Goal: Task Accomplishment & Management: Use online tool/utility

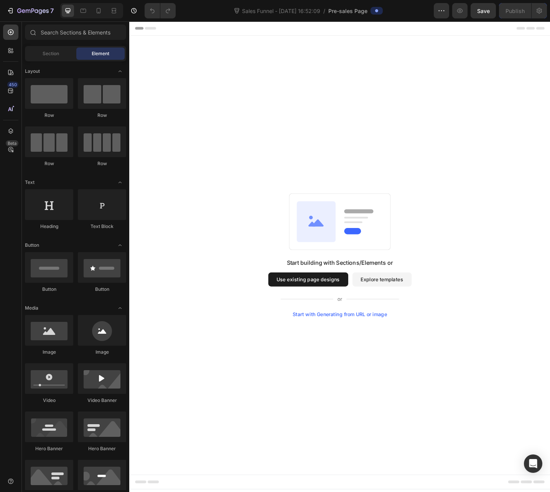
click at [346, 303] on button "Use existing page designs" at bounding box center [324, 303] width 87 height 15
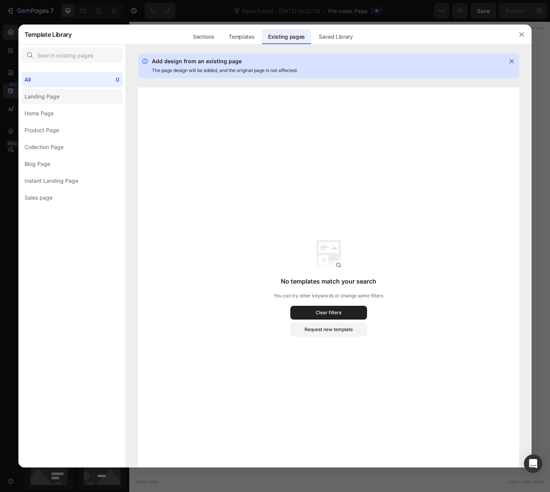
click at [52, 98] on div "Landing Page" at bounding box center [42, 96] width 35 height 9
click at [89, 110] on label "Home Page" at bounding box center [71, 113] width 101 height 15
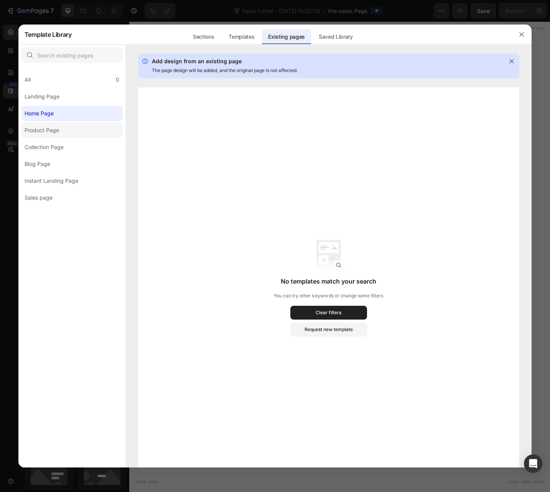
click at [85, 129] on label "Product Page" at bounding box center [71, 130] width 101 height 15
click at [71, 163] on label "Blog Page" at bounding box center [71, 163] width 101 height 15
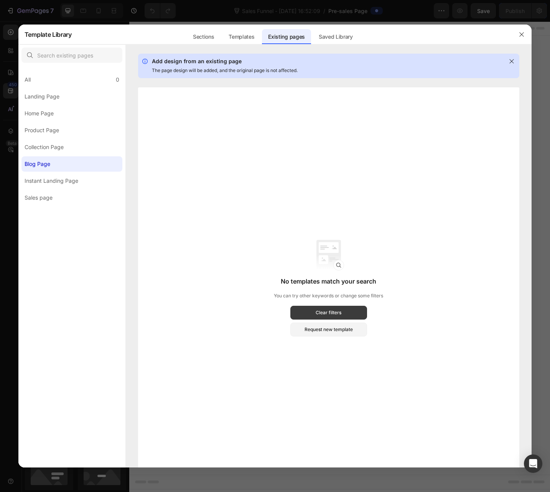
click at [339, 310] on div "Clear filters" at bounding box center [329, 312] width 26 height 7
click at [327, 266] on rect at bounding box center [328, 262] width 31 height 15
click at [519, 33] on icon "button" at bounding box center [521, 34] width 6 height 6
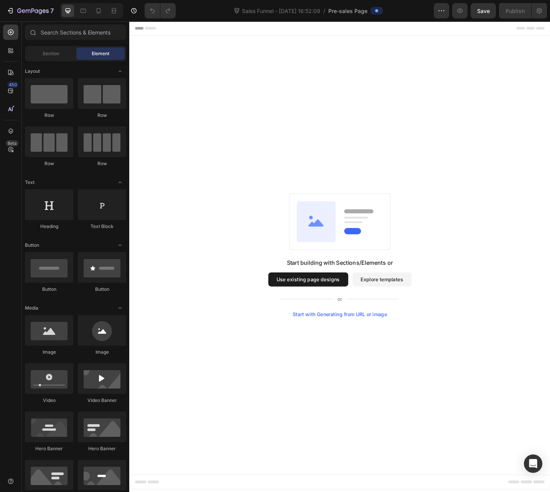
click at [335, 304] on button "Use existing page designs" at bounding box center [324, 303] width 87 height 15
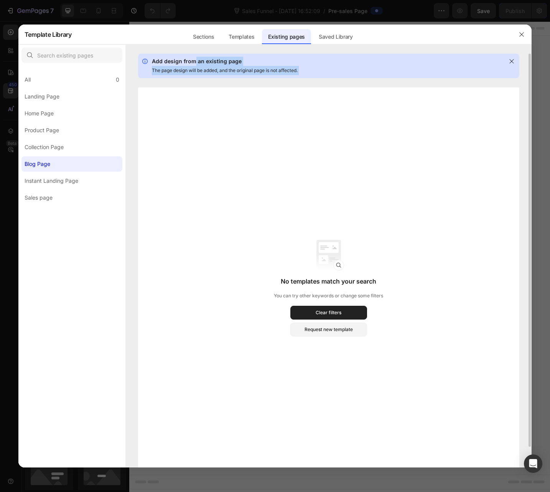
drag, startPoint x: 194, startPoint y: 58, endPoint x: 188, endPoint y: 102, distance: 44.9
click at [188, 102] on div "Add design from an existing page The page design will be added, and the origina…" at bounding box center [329, 261] width 406 height 414
click at [212, 81] on div "Add design from an existing page The page design will be added, and the origina…" at bounding box center [329, 261] width 406 height 414
click at [512, 64] on icon at bounding box center [511, 61] width 6 height 6
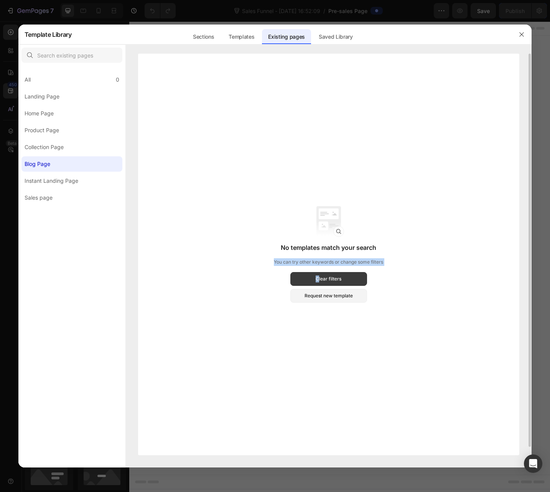
drag, startPoint x: 317, startPoint y: 276, endPoint x: 320, endPoint y: 285, distance: 9.5
click at [319, 284] on section "No templates match your search You can try other keywords or change some filter…" at bounding box center [328, 254] width 109 height 97
click at [330, 301] on button "Request new template" at bounding box center [328, 296] width 77 height 14
click at [28, 151] on div "Collection Page" at bounding box center [44, 147] width 39 height 9
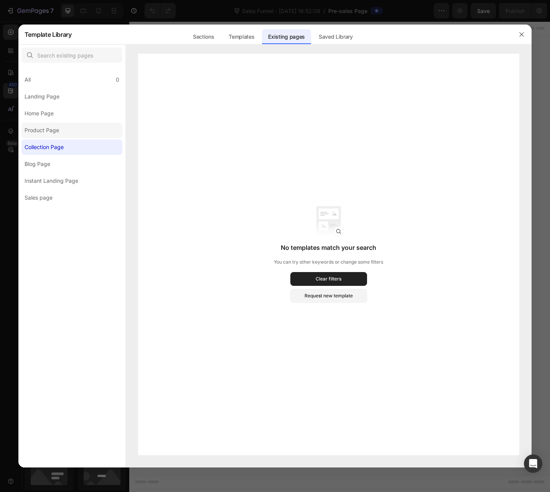
click at [38, 131] on div "Product Page" at bounding box center [42, 130] width 35 height 9
click at [42, 178] on div "Instant Landing Page" at bounding box center [52, 180] width 54 height 9
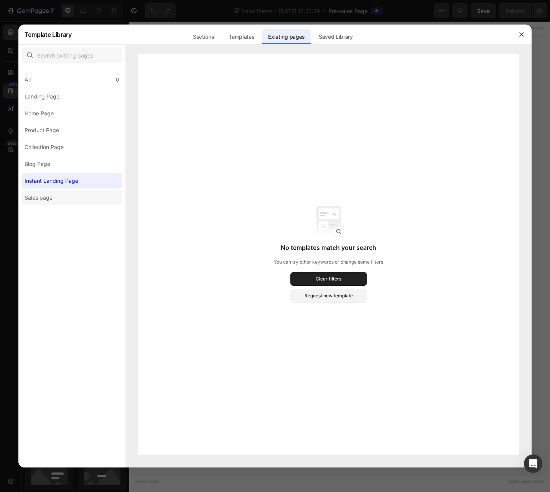
click at [49, 199] on div "Sales page" at bounding box center [39, 197] width 28 height 9
click at [54, 183] on div "Instant Landing Page" at bounding box center [52, 180] width 54 height 9
click at [333, 41] on div "Saved Library" at bounding box center [336, 36] width 46 height 15
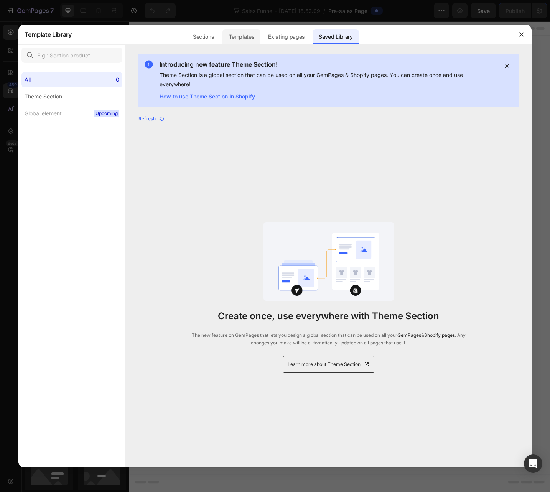
click at [239, 40] on div "Templates" at bounding box center [241, 36] width 38 height 15
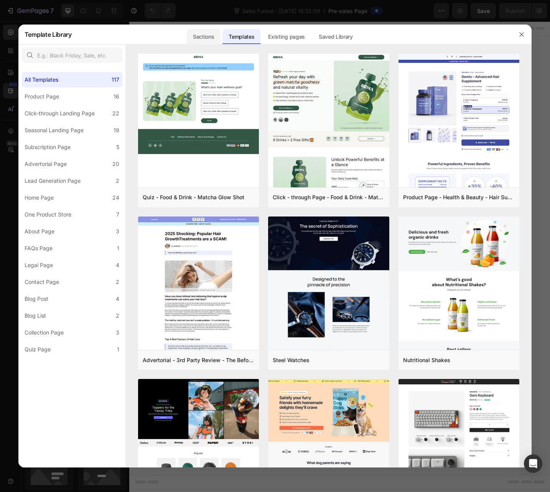
click at [211, 39] on div "Sections" at bounding box center [203, 36] width 33 height 15
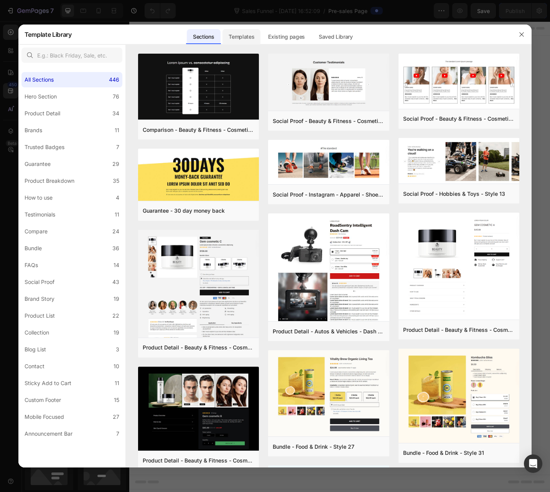
click at [247, 35] on div "Templates" at bounding box center [241, 36] width 38 height 15
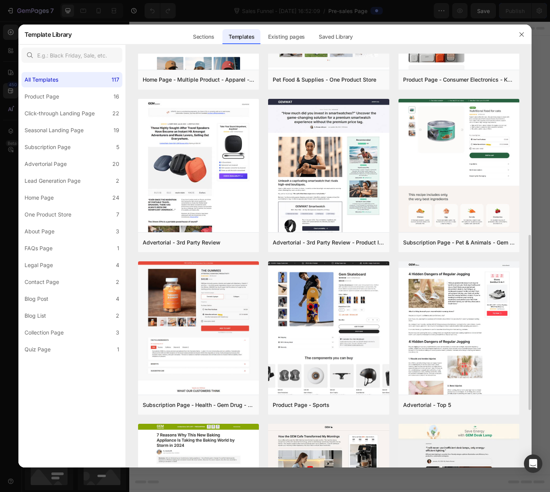
scroll to position [439, 0]
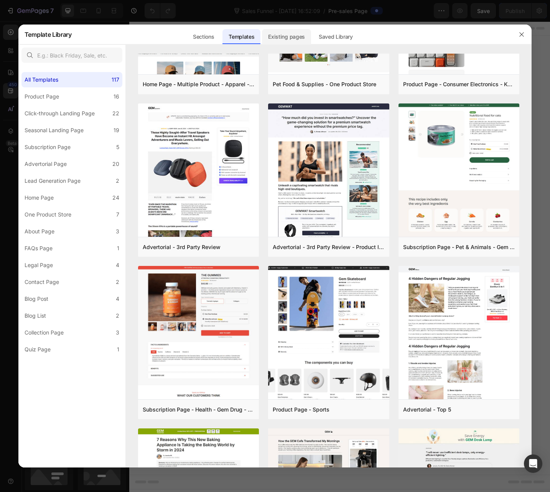
click at [283, 38] on div "Existing pages" at bounding box center [286, 36] width 49 height 15
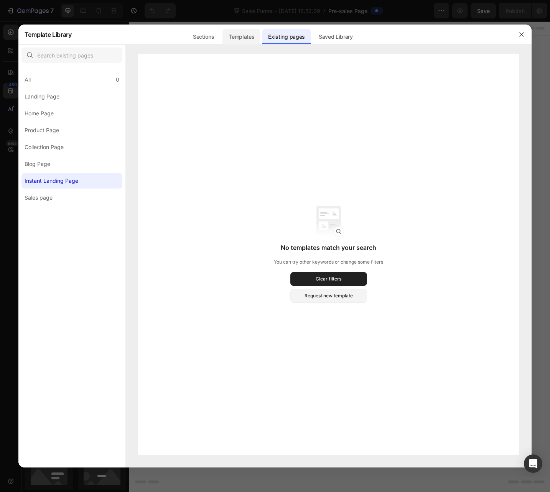
click at [250, 34] on div "Templates" at bounding box center [241, 36] width 38 height 15
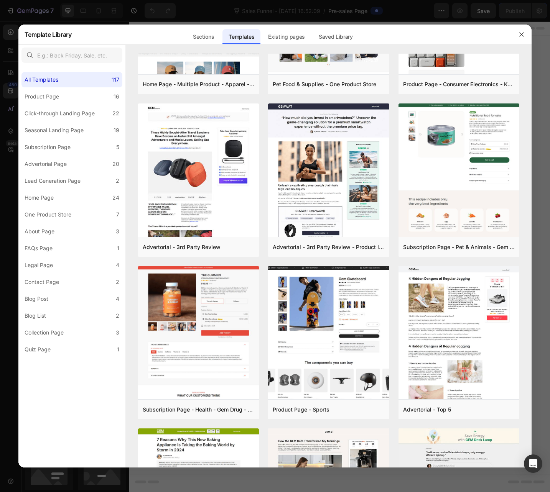
scroll to position [0, 0]
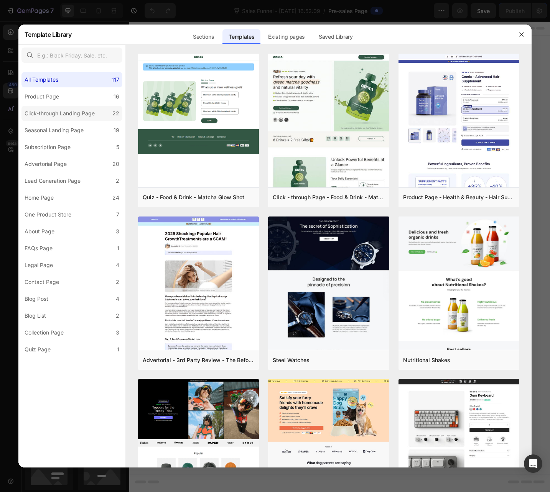
click at [70, 112] on div "Click-through Landing Page" at bounding box center [60, 113] width 70 height 9
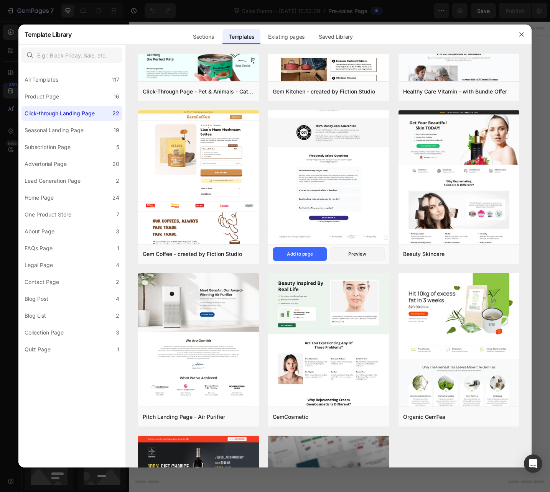
scroll to position [888, 0]
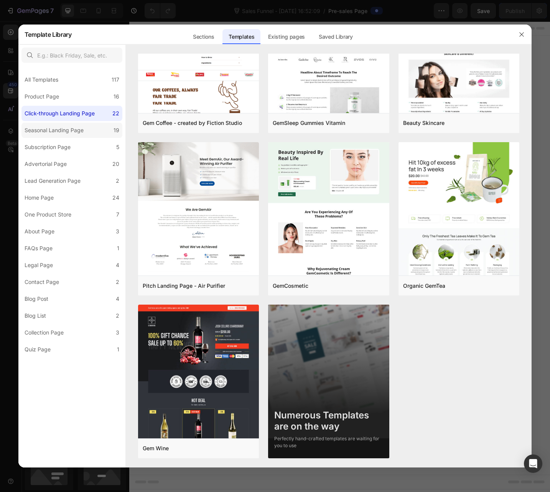
click at [50, 133] on div "Seasonal Landing Page" at bounding box center [54, 130] width 59 height 9
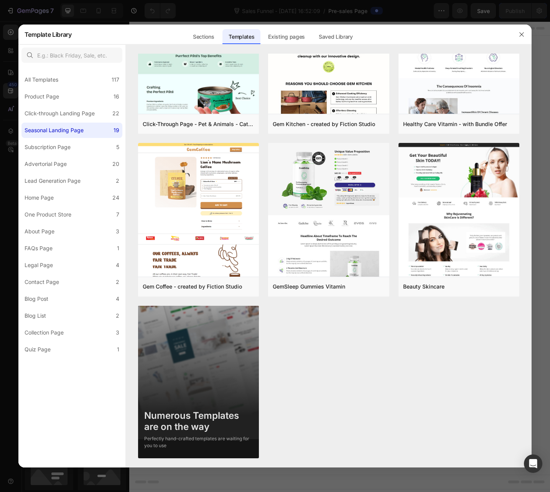
scroll to position [0, 0]
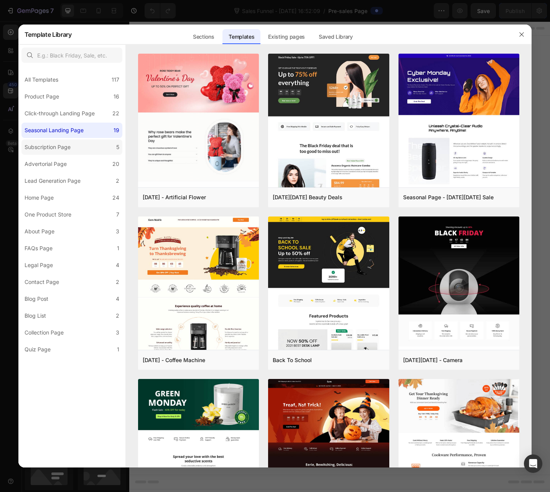
click at [57, 145] on div "Subscription Page" at bounding box center [48, 147] width 46 height 9
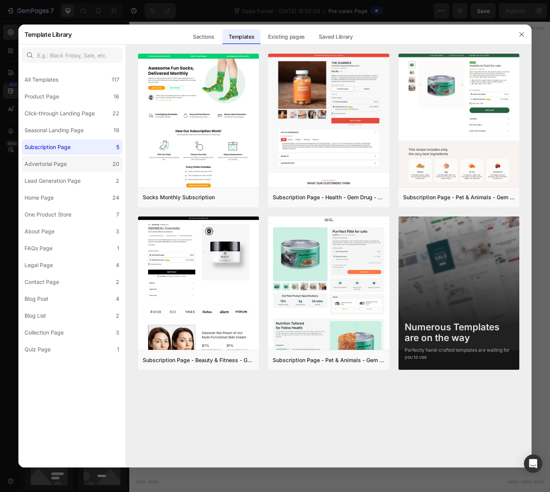
click at [58, 165] on div "Advertorial Page" at bounding box center [46, 164] width 42 height 9
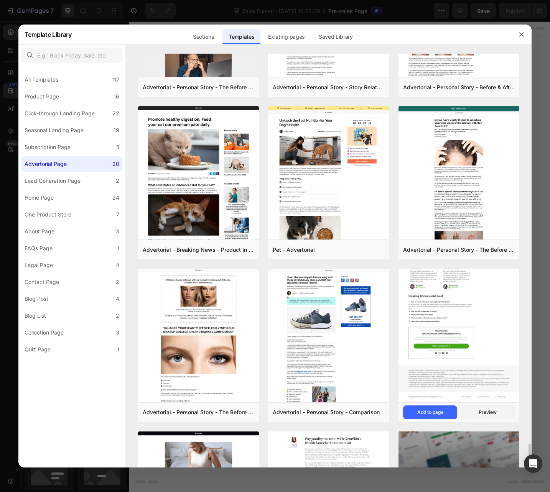
scroll to position [725, 0]
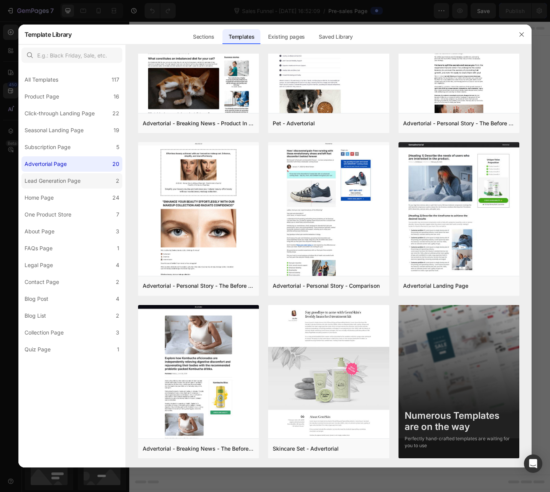
click at [35, 184] on div "Lead Generation Page" at bounding box center [53, 180] width 56 height 9
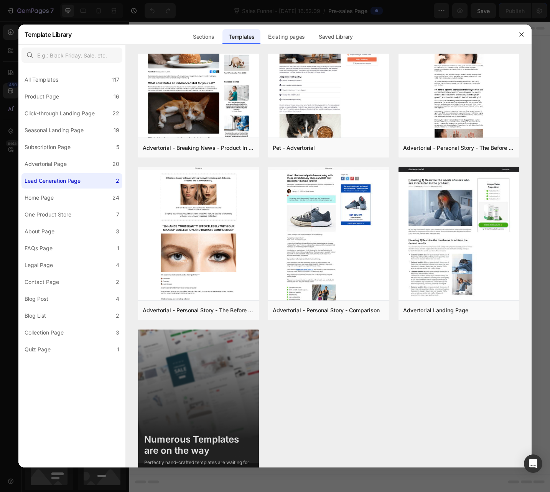
scroll to position [0, 0]
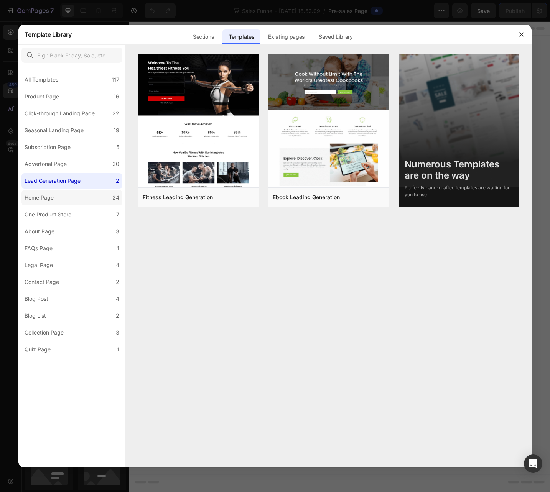
click at [39, 200] on div "Home Page" at bounding box center [39, 197] width 29 height 9
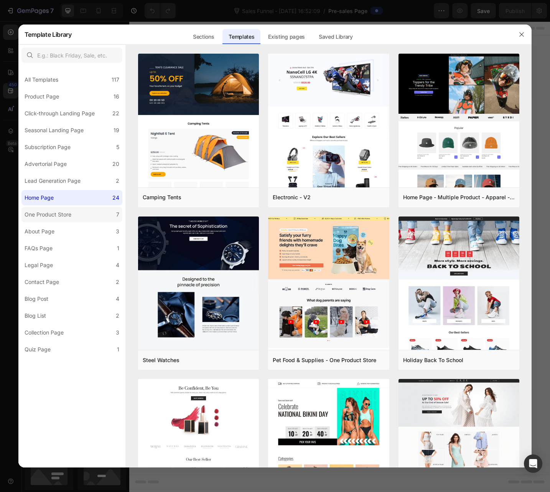
click at [45, 216] on div "One Product Store" at bounding box center [48, 214] width 47 height 9
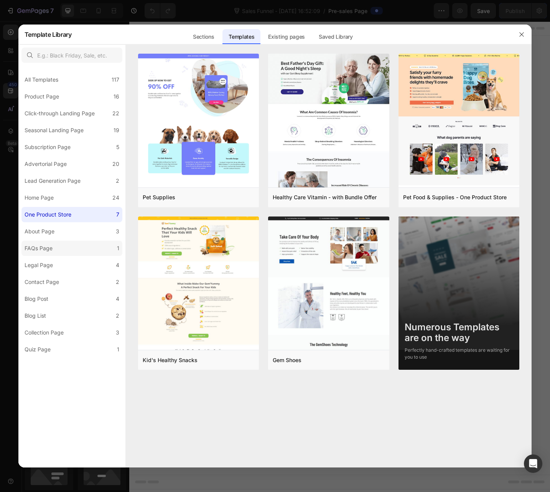
click at [54, 241] on div "All Templates 117 Product Page 16 Click-through Landing Page 22 Seasonal Landin…" at bounding box center [71, 211] width 107 height 291
click at [58, 232] on label "About Page 3" at bounding box center [71, 231] width 101 height 15
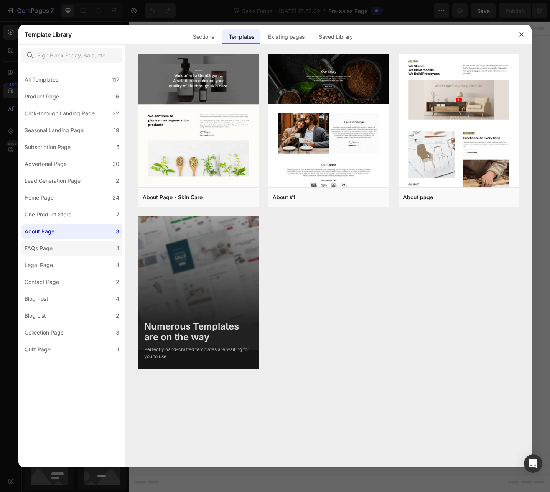
click at [58, 252] on label "FAQs Page 1" at bounding box center [71, 248] width 101 height 15
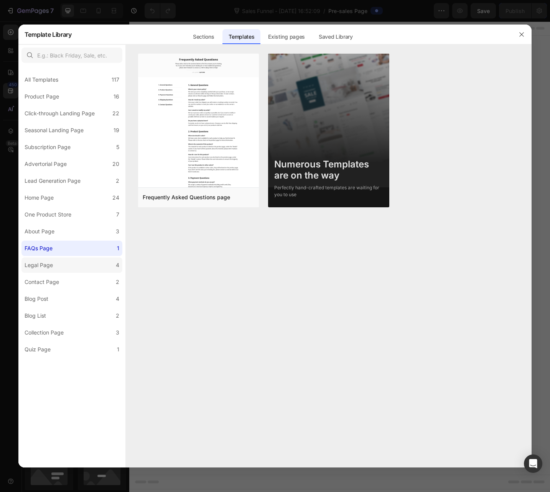
click at [57, 261] on label "Legal Page 4" at bounding box center [71, 265] width 101 height 15
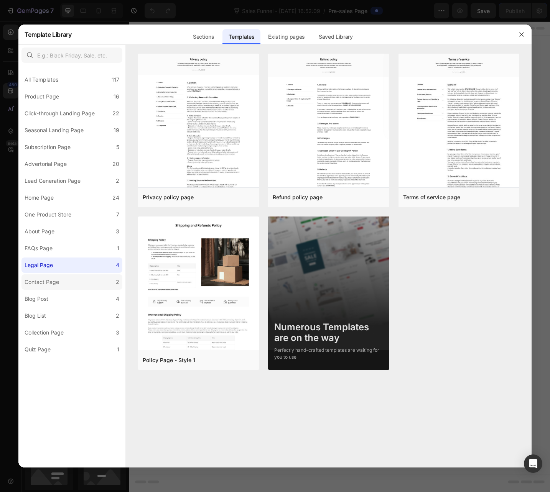
click at [57, 282] on div "Contact Page" at bounding box center [42, 282] width 35 height 9
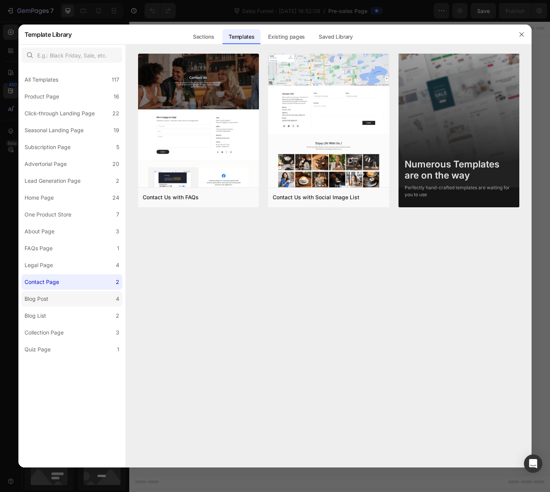
click at [56, 296] on label "Blog Post 4" at bounding box center [71, 298] width 101 height 15
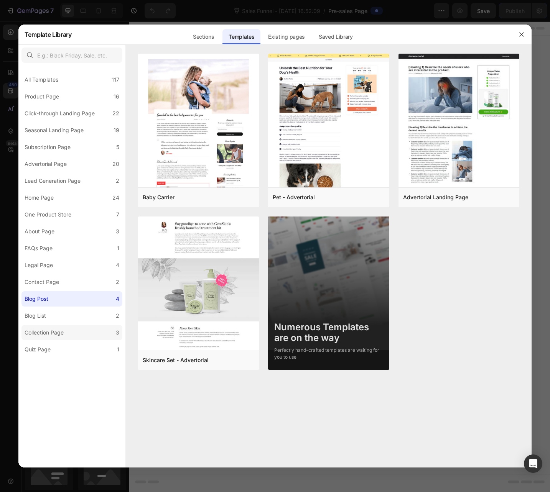
click at [59, 332] on div "Collection Page" at bounding box center [44, 332] width 39 height 9
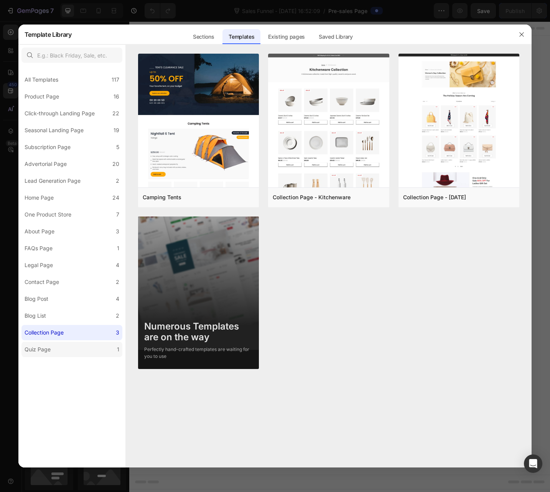
click at [53, 352] on div "Quiz Page" at bounding box center [39, 349] width 29 height 9
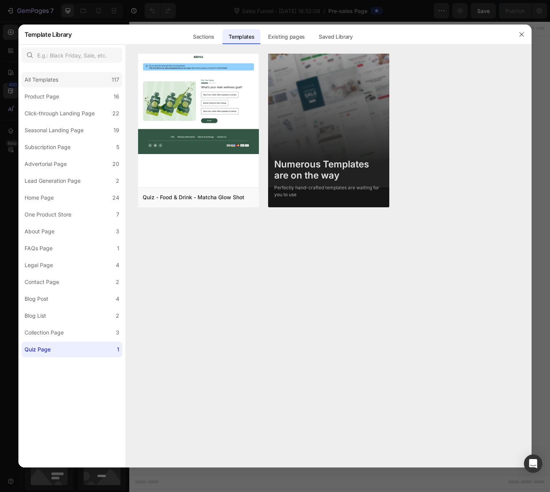
click at [36, 82] on div "All Templates" at bounding box center [42, 79] width 34 height 9
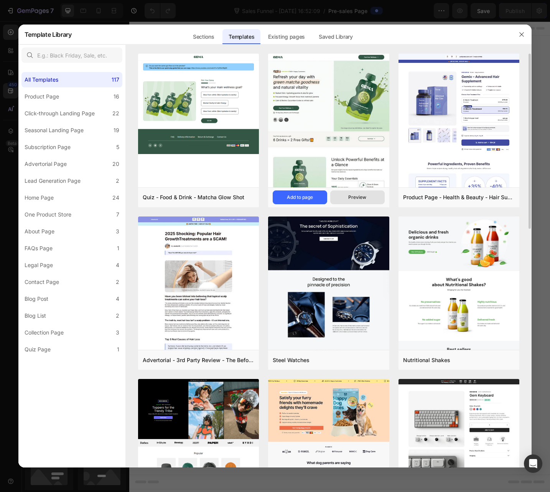
click at [372, 194] on button "Preview" at bounding box center [357, 198] width 54 height 14
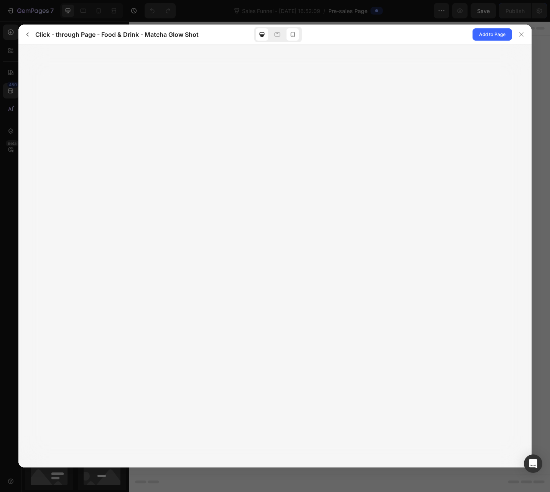
click at [294, 37] on icon at bounding box center [293, 35] width 8 height 8
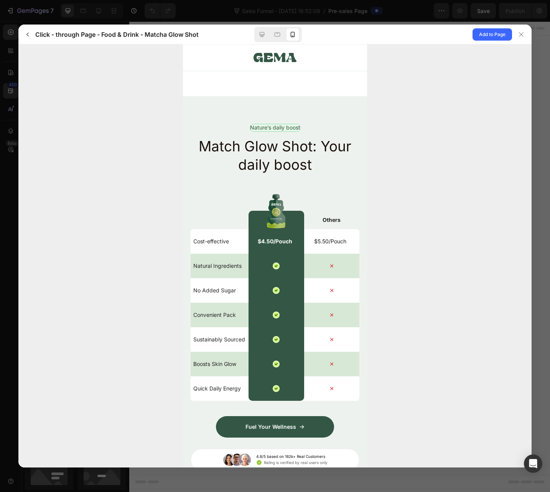
scroll to position [2283, 0]
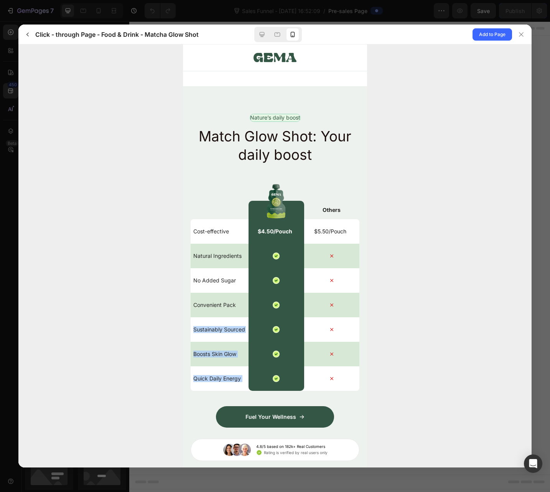
drag, startPoint x: 359, startPoint y: 294, endPoint x: 376, endPoint y: 367, distance: 75.5
click at [377, 362] on div at bounding box center [274, 255] width 513 height 423
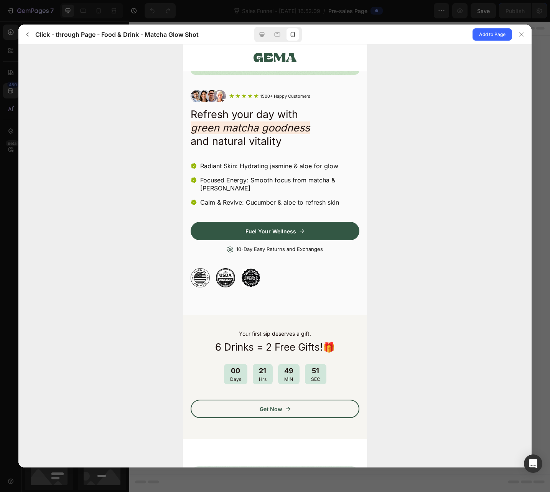
scroll to position [0, 0]
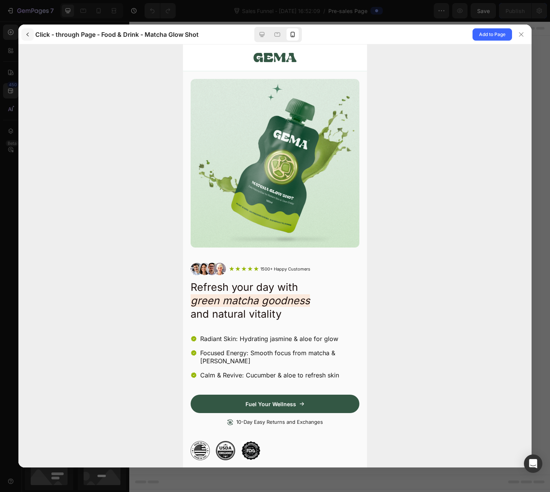
click at [31, 34] on button "button" at bounding box center [27, 34] width 12 height 12
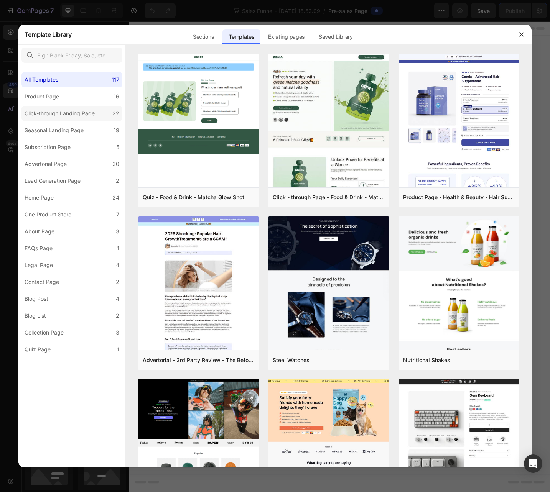
click at [37, 112] on div "Click-through Landing Page" at bounding box center [60, 113] width 70 height 9
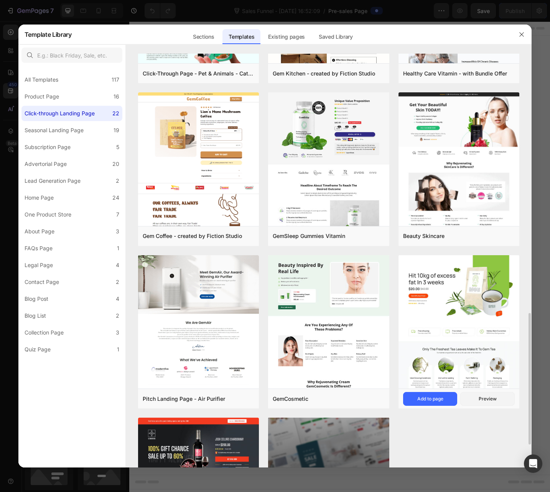
scroll to position [785, 0]
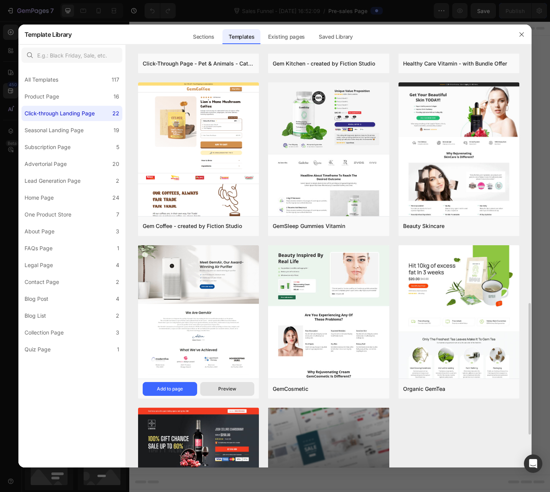
click at [225, 387] on div "Preview" at bounding box center [227, 389] width 18 height 7
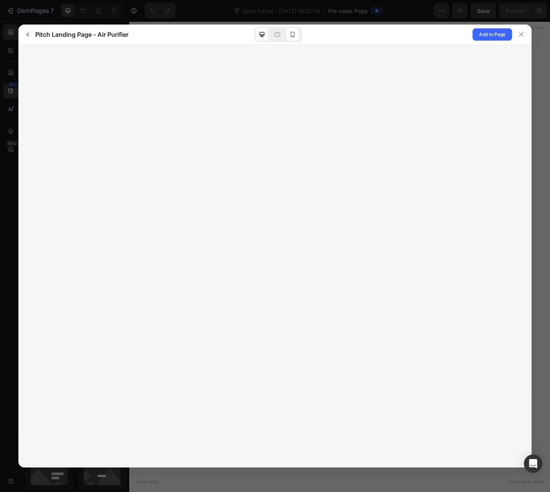
click at [295, 35] on icon at bounding box center [293, 35] width 8 height 8
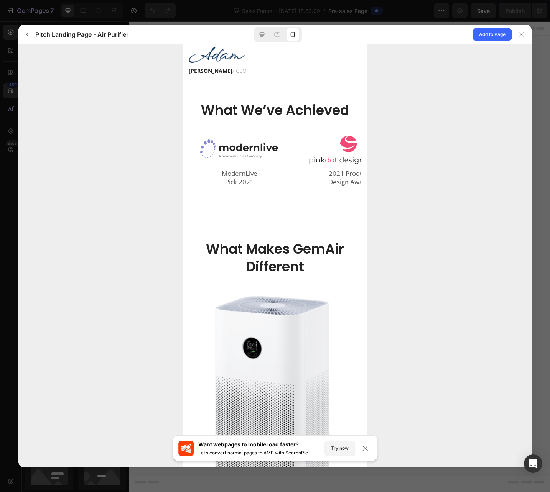
scroll to position [663, 0]
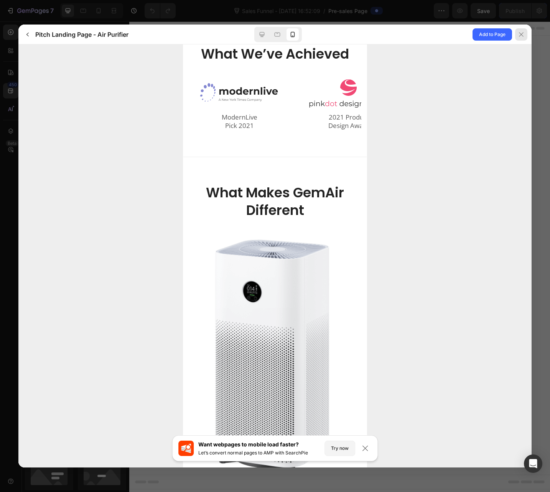
click at [522, 36] on icon at bounding box center [521, 34] width 6 height 6
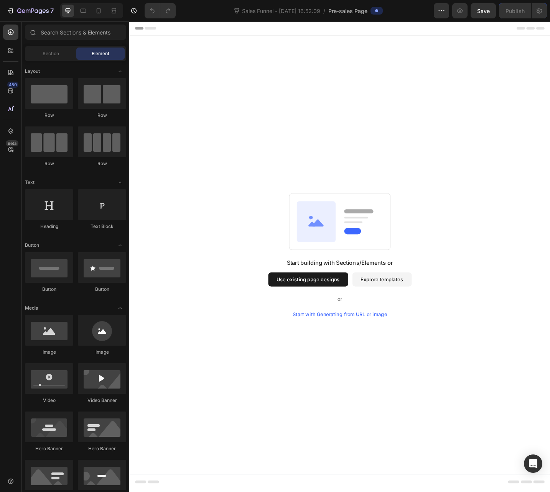
click at [362, 303] on button "Use existing page designs" at bounding box center [324, 303] width 87 height 15
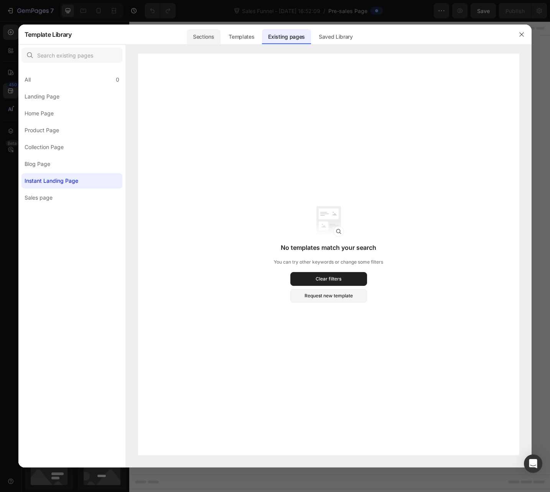
click at [198, 33] on div "Sections" at bounding box center [203, 36] width 33 height 15
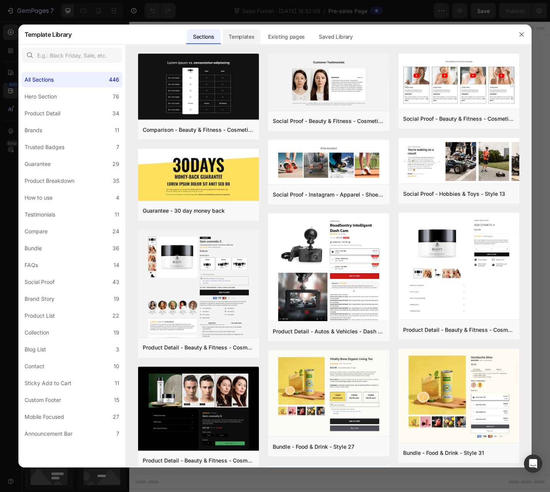
click at [240, 38] on div "Templates" at bounding box center [241, 36] width 38 height 15
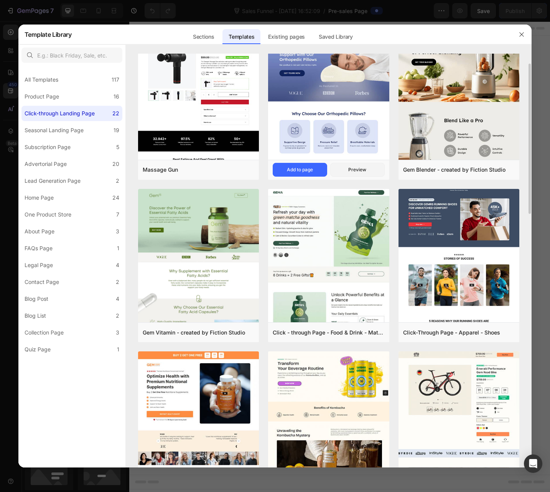
scroll to position [33, 0]
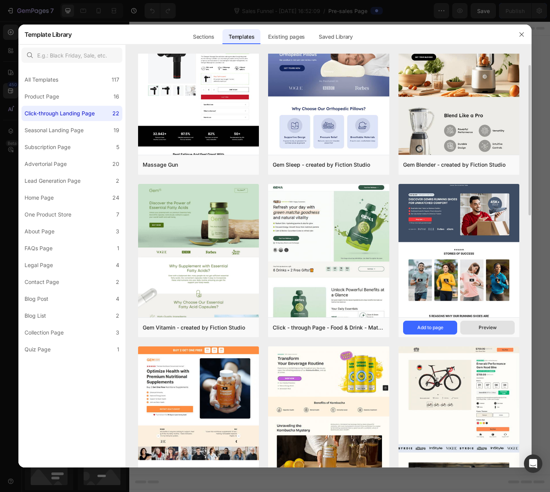
click at [489, 326] on div "Preview" at bounding box center [488, 327] width 18 height 7
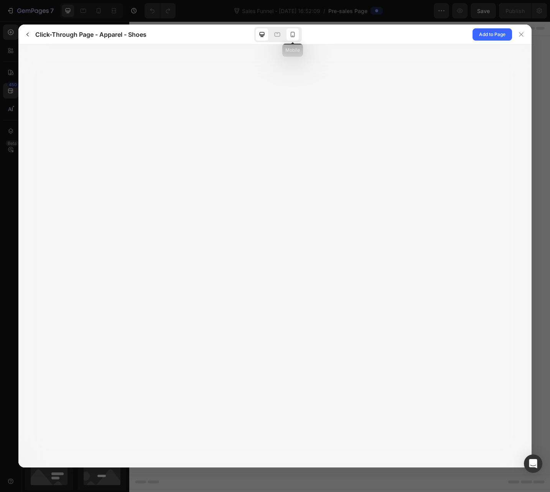
click at [289, 33] on icon at bounding box center [293, 35] width 8 height 8
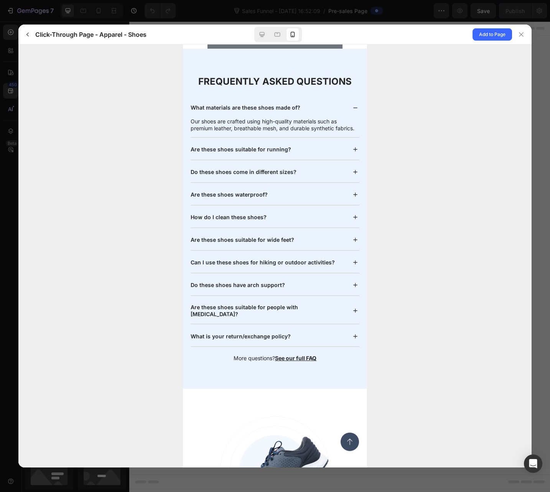
scroll to position [2714, 0]
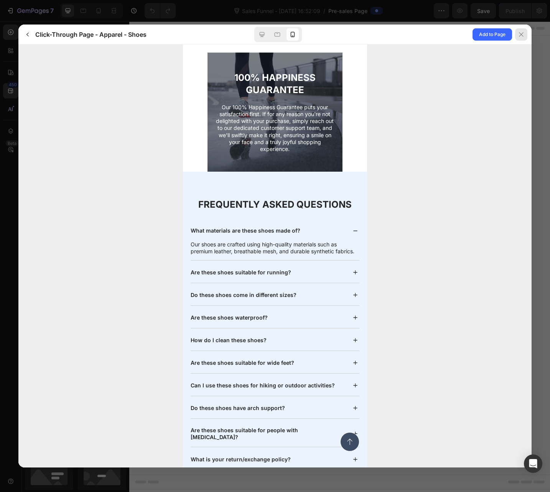
click at [523, 31] on icon at bounding box center [521, 34] width 6 height 6
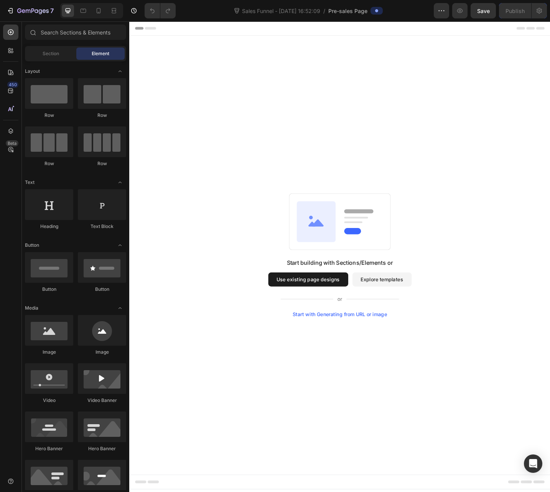
click at [345, 300] on button "Use existing page designs" at bounding box center [324, 303] width 87 height 15
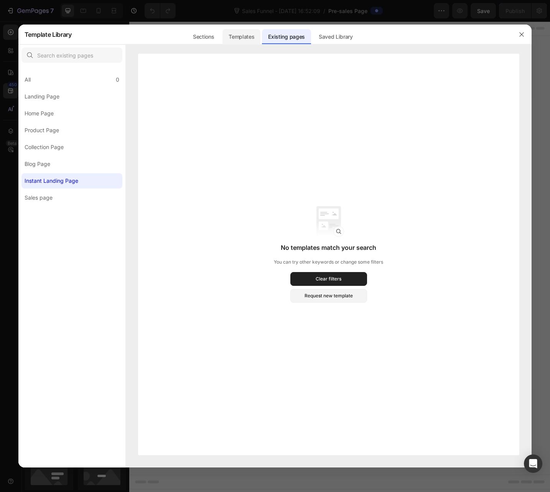
click at [230, 32] on div "Templates" at bounding box center [241, 36] width 38 height 15
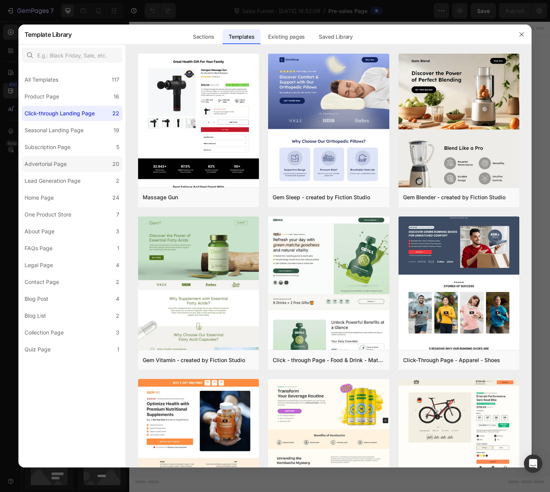
click at [79, 159] on label "Advertorial Page 20" at bounding box center [71, 163] width 101 height 15
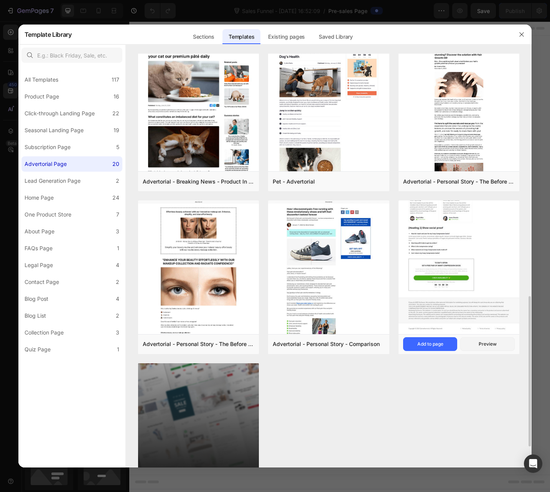
scroll to position [724, 0]
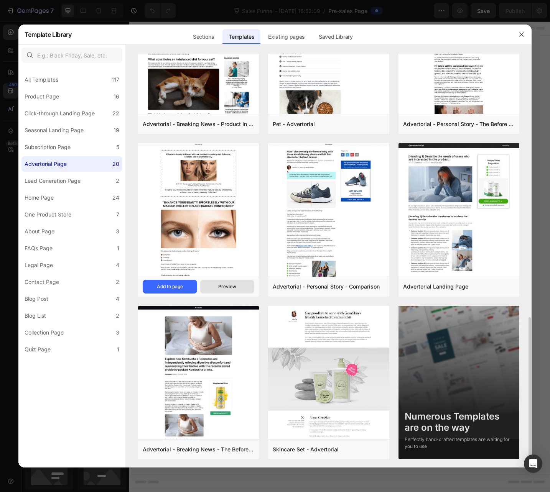
click at [215, 282] on button "Preview" at bounding box center [227, 287] width 54 height 14
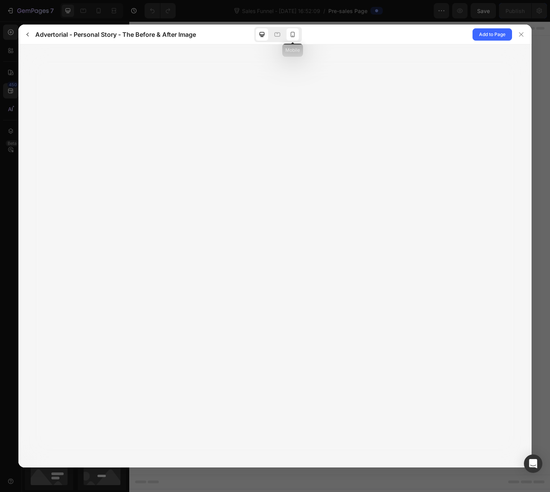
click at [293, 35] on icon at bounding box center [293, 35] width 8 height 8
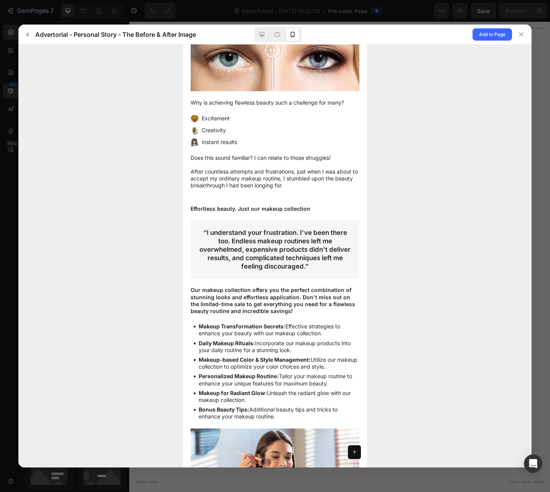
scroll to position [0, 0]
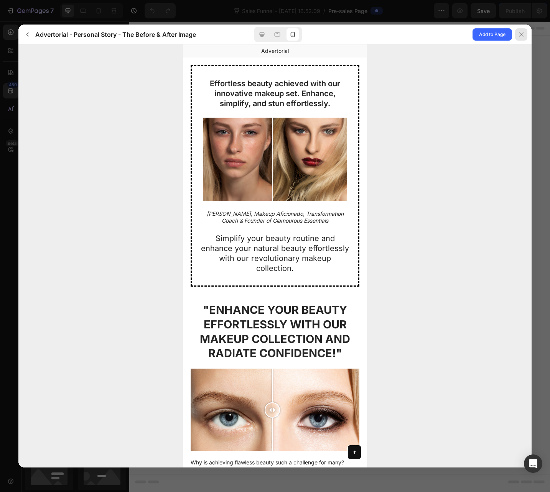
click at [520, 38] on div at bounding box center [521, 34] width 12 height 12
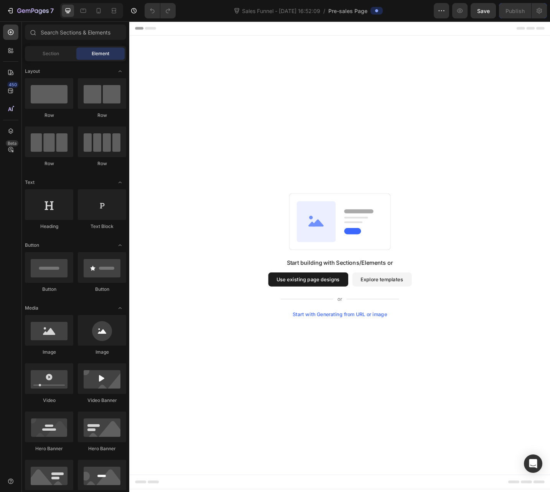
click at [305, 305] on button "Use existing page designs" at bounding box center [324, 303] width 87 height 15
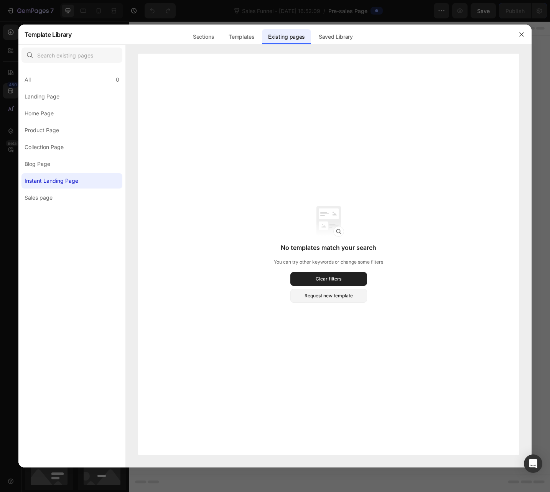
click at [268, 36] on div "Existing pages" at bounding box center [286, 36] width 49 height 15
click at [248, 33] on div "Templates" at bounding box center [241, 36] width 38 height 15
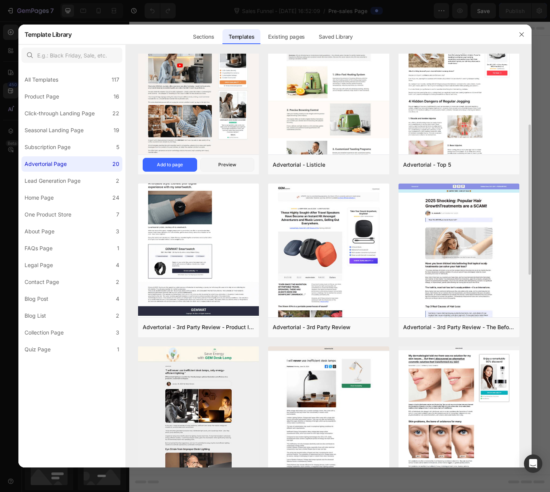
scroll to position [33, 0]
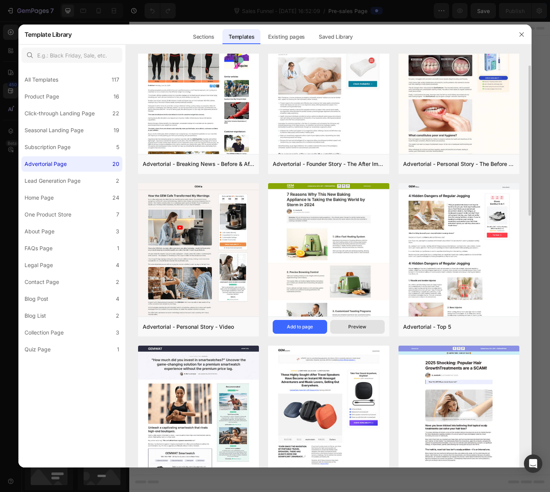
click at [347, 327] on button "Preview" at bounding box center [357, 327] width 54 height 14
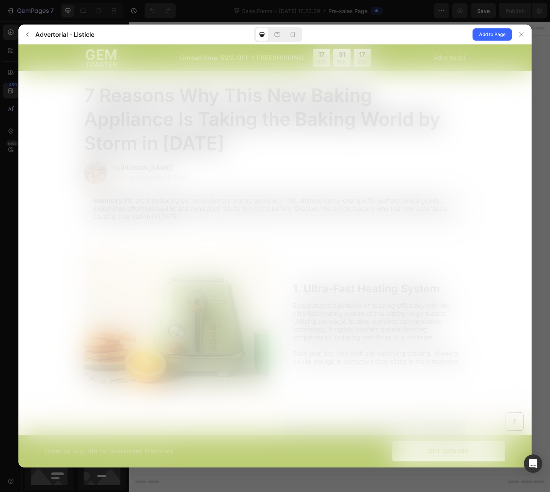
scroll to position [0, 0]
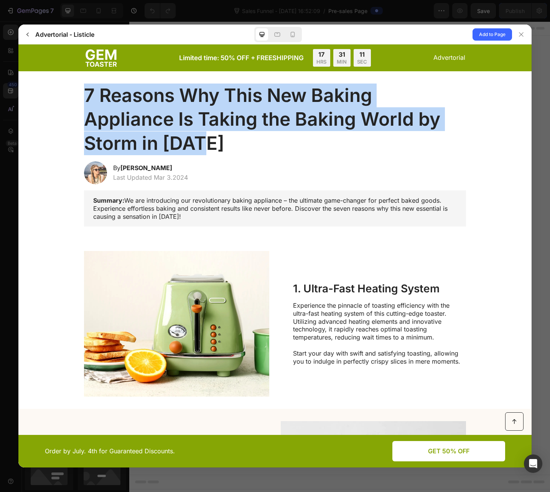
drag, startPoint x: 81, startPoint y: 95, endPoint x: 210, endPoint y: 158, distance: 143.7
click at [210, 158] on div "Limited time: 50% OFF + FREESHIPPING 17 HRS 31 MIN 11 SEC Advertorial 7 Reasons…" at bounding box center [274, 481] width 513 height 875
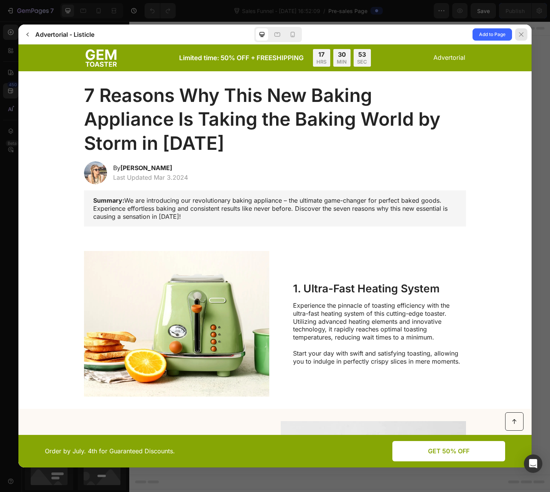
click at [518, 37] on icon at bounding box center [521, 34] width 6 height 6
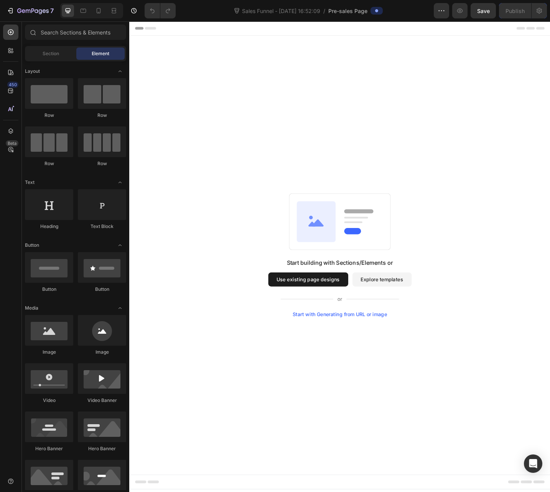
click at [348, 306] on button "Use existing page designs" at bounding box center [324, 303] width 87 height 15
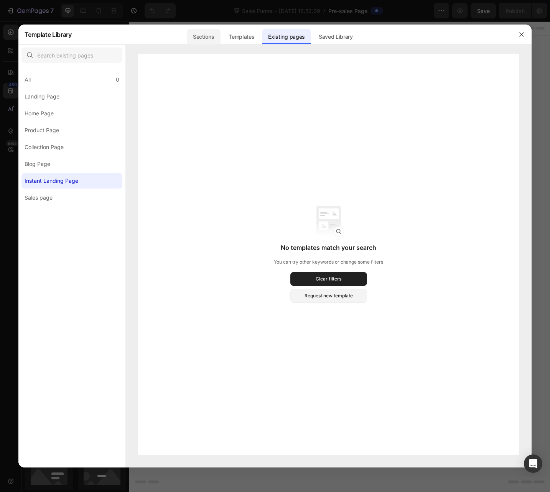
click at [219, 34] on div "Sections" at bounding box center [203, 36] width 33 height 15
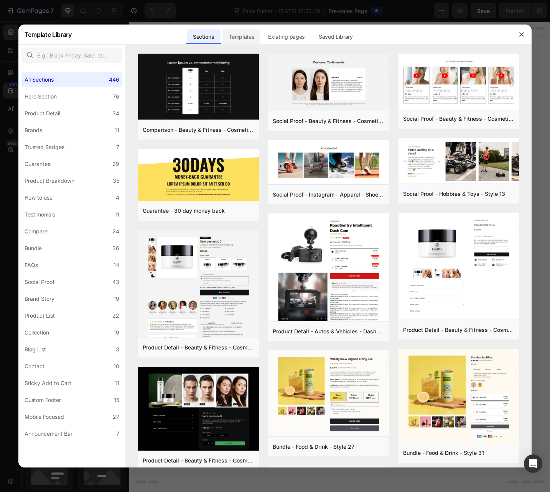
click at [250, 38] on div "Templates" at bounding box center [241, 36] width 38 height 15
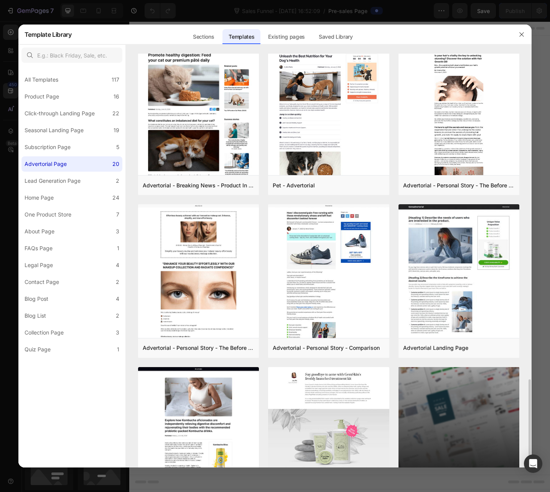
scroll to position [725, 0]
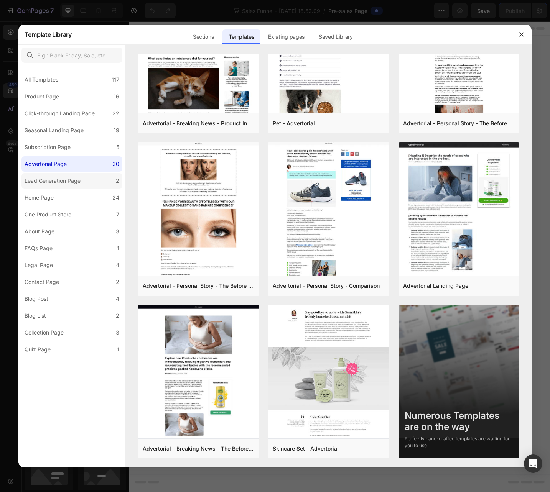
click at [52, 176] on label "Lead Generation Page 2" at bounding box center [71, 180] width 101 height 15
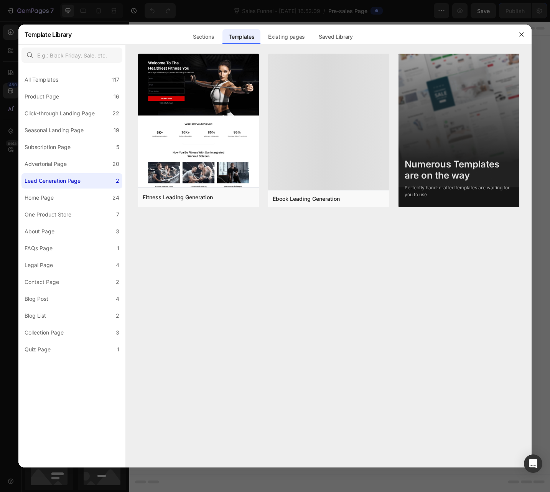
scroll to position [0, 0]
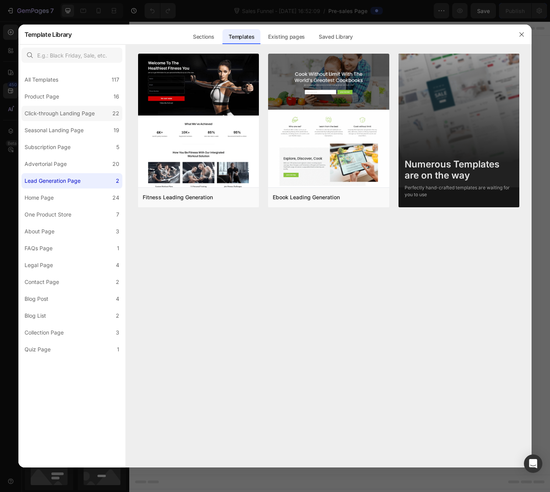
click at [69, 114] on div "Click-through Landing Page" at bounding box center [60, 113] width 70 height 9
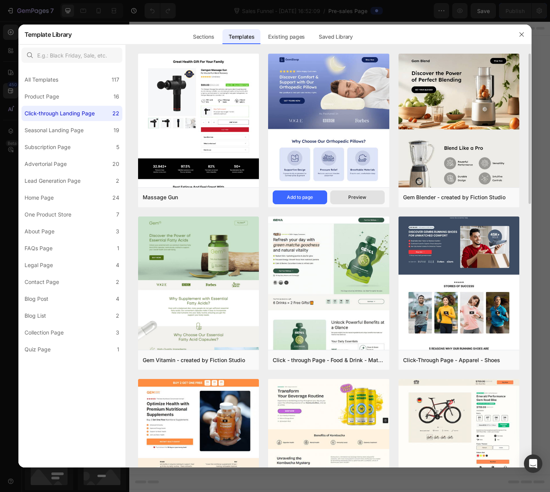
click at [354, 200] on div "Preview" at bounding box center [357, 197] width 18 height 7
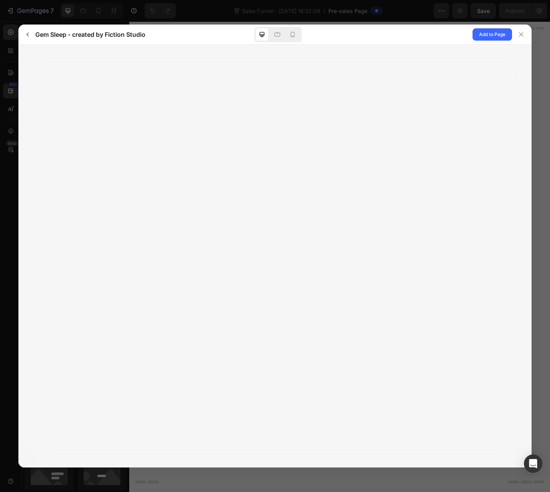
click at [299, 35] on div at bounding box center [278, 34] width 48 height 15
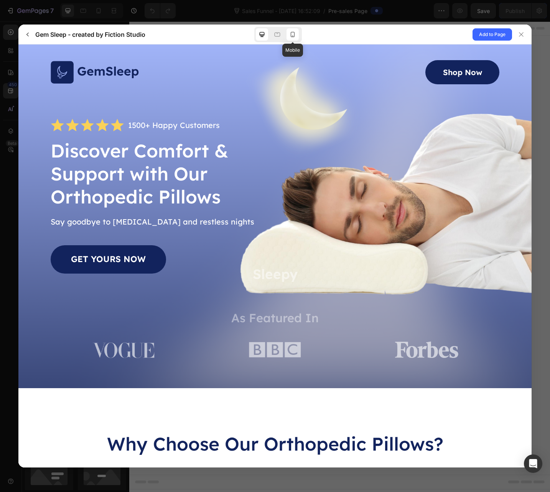
click at [298, 35] on div at bounding box center [292, 34] width 12 height 12
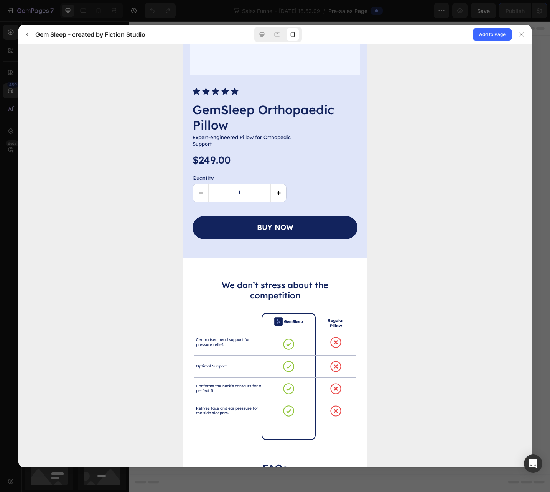
scroll to position [2048, 0]
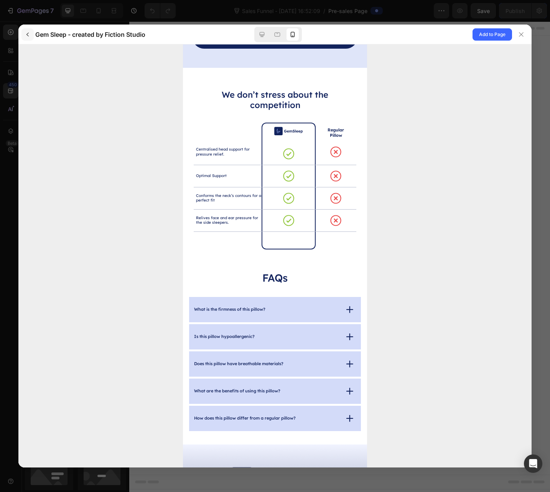
click at [28, 36] on icon "button" at bounding box center [28, 34] width 6 height 6
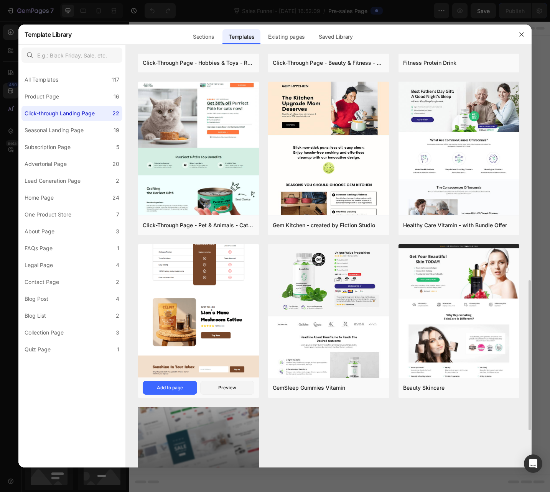
scroll to position [763, 0]
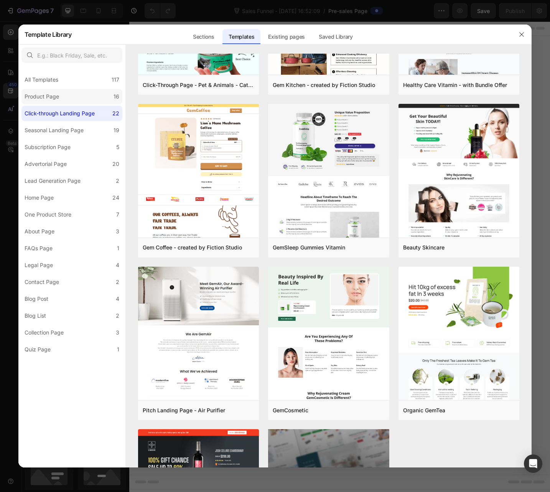
click at [56, 98] on div "Product Page" at bounding box center [42, 96] width 35 height 9
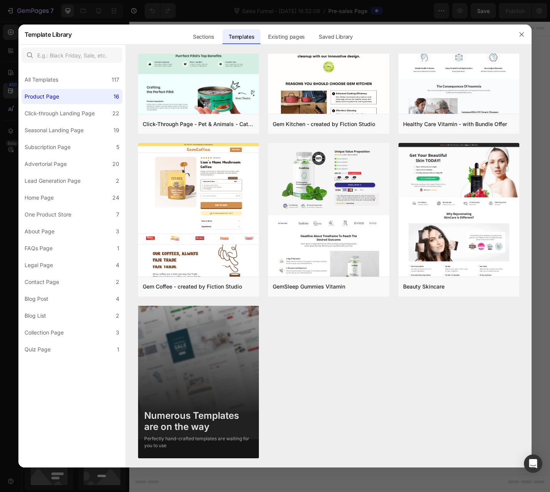
scroll to position [0, 0]
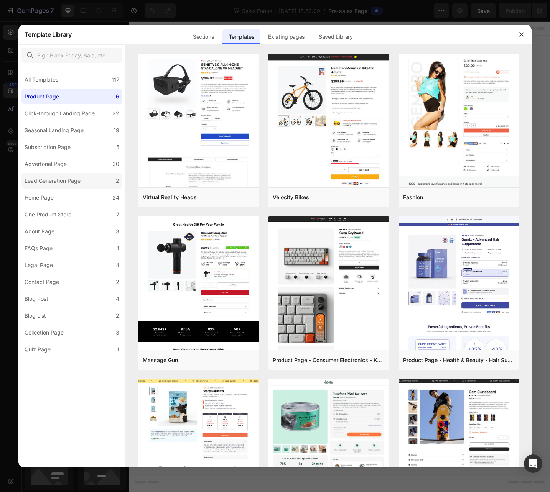
click at [61, 184] on div "Lead Generation Page" at bounding box center [53, 180] width 56 height 9
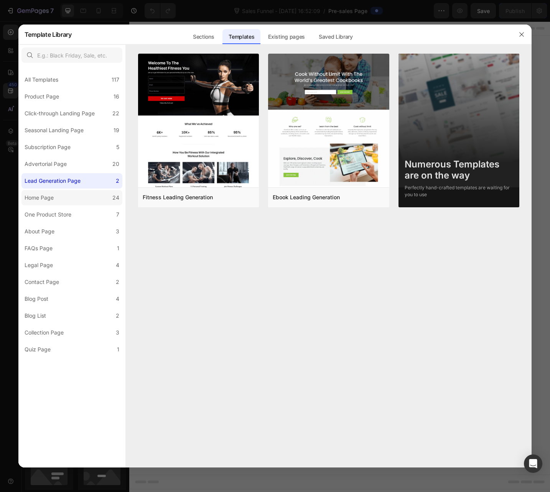
click at [63, 201] on label "Home Page 24" at bounding box center [71, 197] width 101 height 15
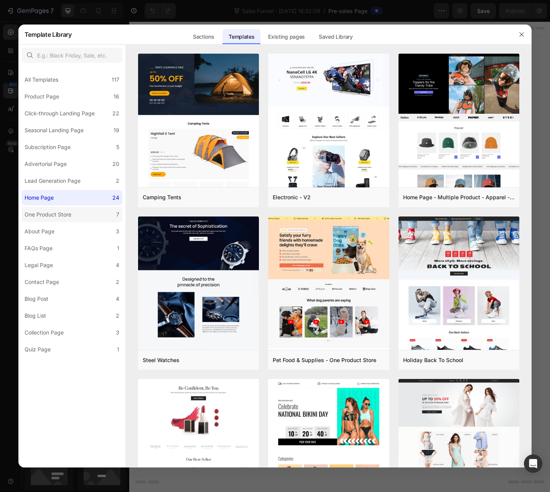
click at [62, 209] on label "One Product Store 7" at bounding box center [71, 214] width 101 height 15
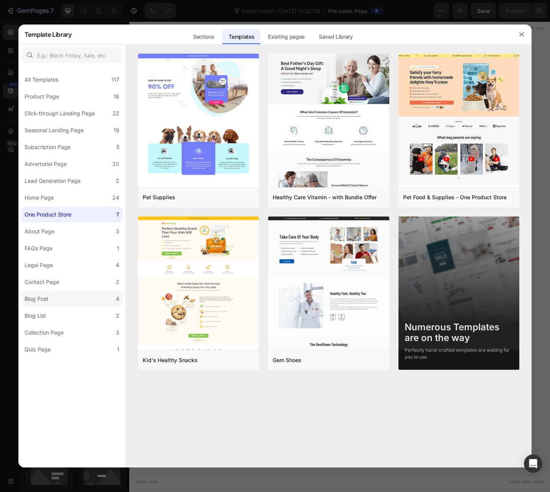
click at [54, 307] on label "Blog Post 4" at bounding box center [71, 298] width 101 height 15
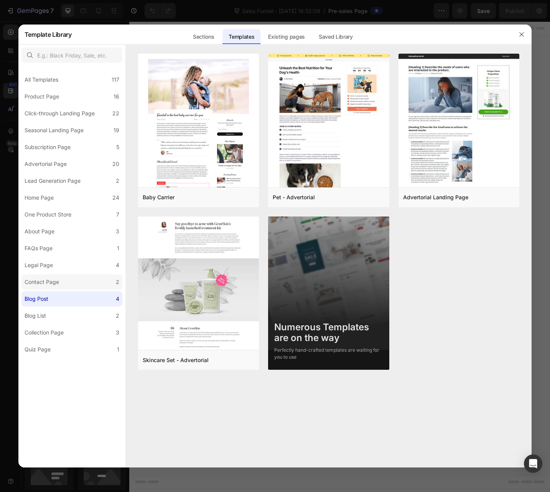
click at [43, 282] on div "Contact Page" at bounding box center [42, 282] width 35 height 9
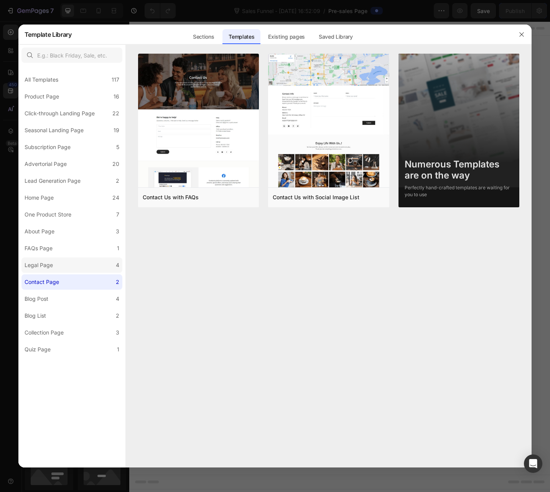
click at [40, 262] on div "Legal Page" at bounding box center [39, 265] width 28 height 9
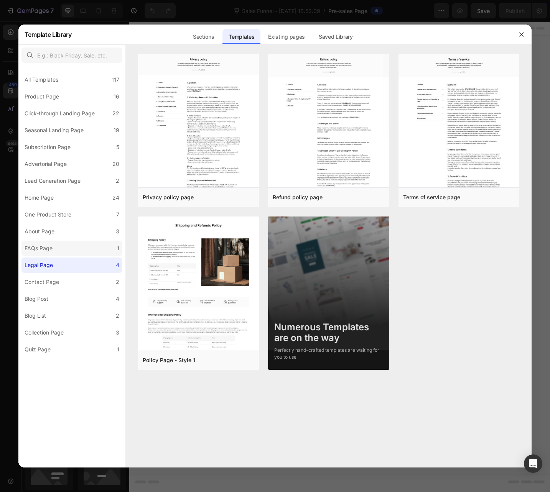
click at [37, 242] on label "FAQs Page 1" at bounding box center [71, 248] width 101 height 15
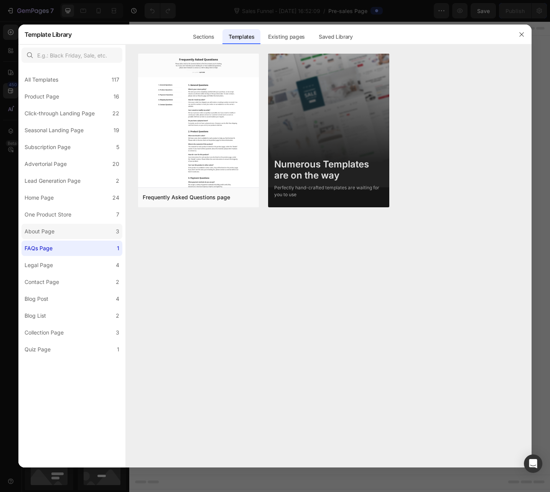
click at [38, 229] on div "About Page" at bounding box center [40, 231] width 30 height 9
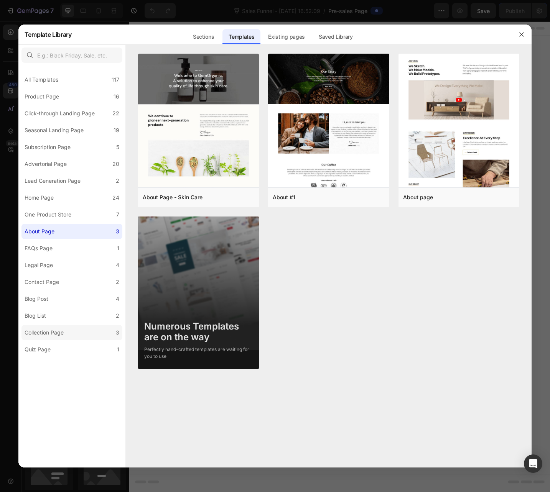
click at [58, 331] on div "Collection Page" at bounding box center [44, 332] width 39 height 9
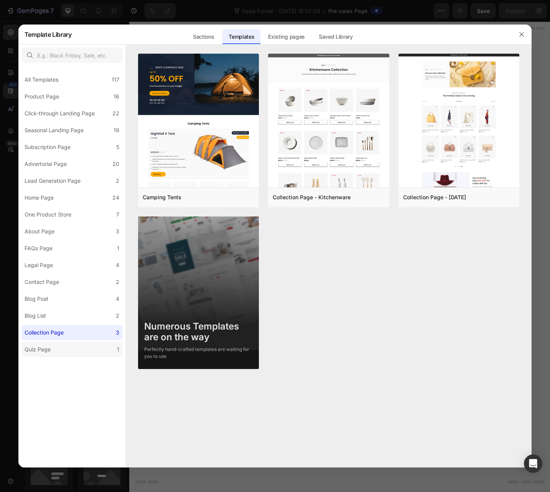
click at [54, 347] on label "Quiz Page 1" at bounding box center [71, 349] width 101 height 15
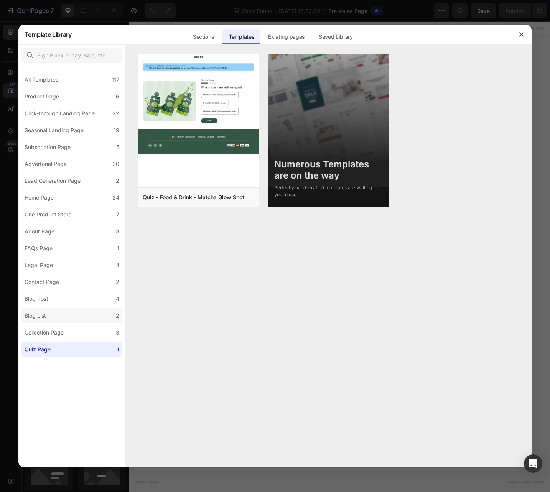
click at [54, 317] on label "Blog List 2" at bounding box center [71, 315] width 101 height 15
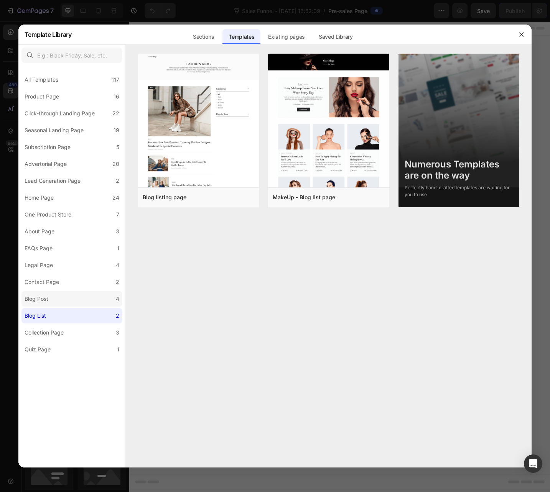
click at [57, 297] on label "Blog Post 4" at bounding box center [71, 298] width 101 height 15
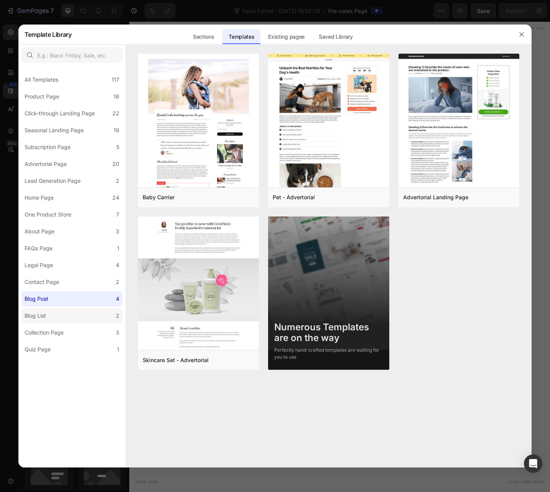
click at [55, 319] on label "Blog List 2" at bounding box center [71, 315] width 101 height 15
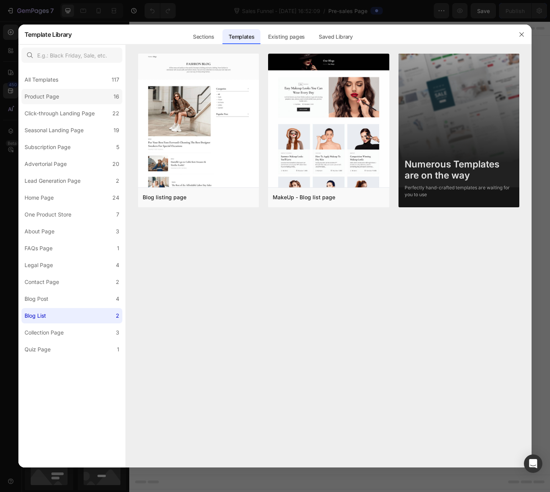
click at [58, 99] on div "Product Page" at bounding box center [42, 96] width 35 height 9
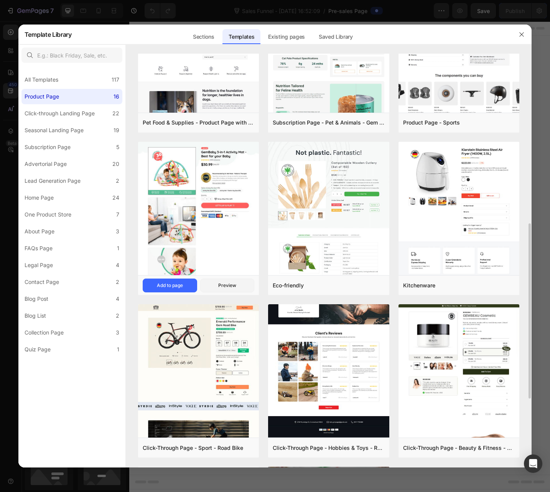
scroll to position [395, 0]
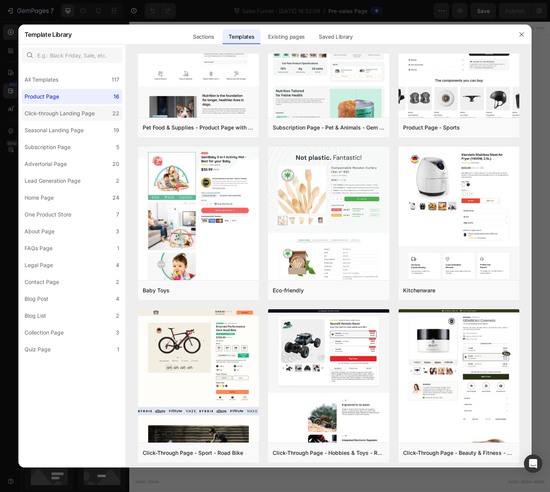
click at [80, 117] on div "Click-through Landing Page" at bounding box center [60, 113] width 70 height 9
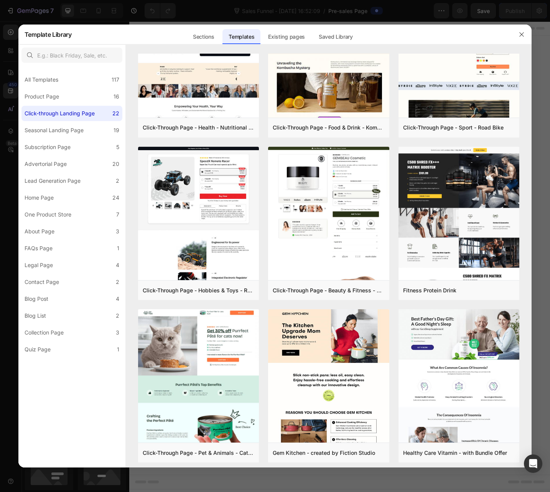
scroll to position [0, 0]
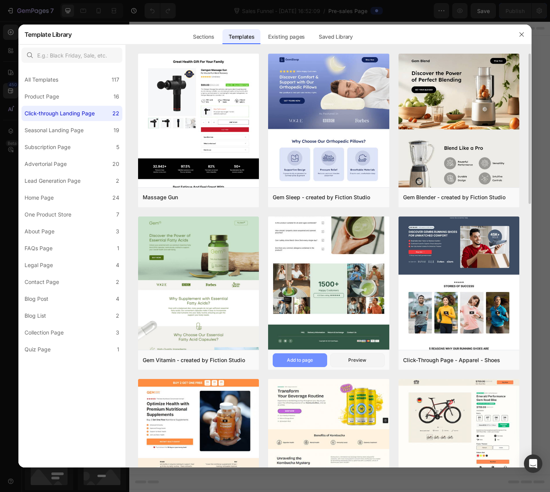
click at [306, 359] on div "Add to page" at bounding box center [300, 360] width 26 height 7
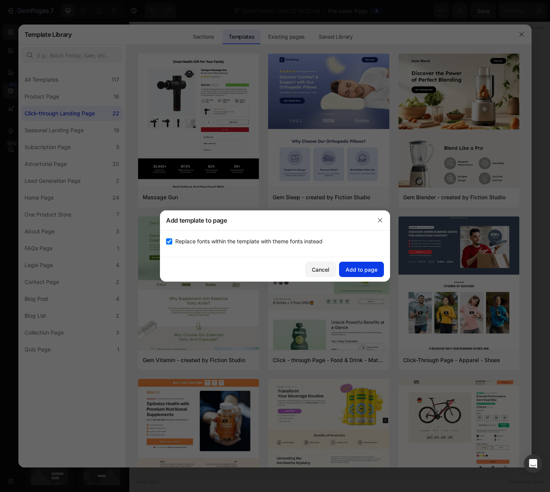
click at [372, 274] on button "Add to page" at bounding box center [361, 269] width 45 height 15
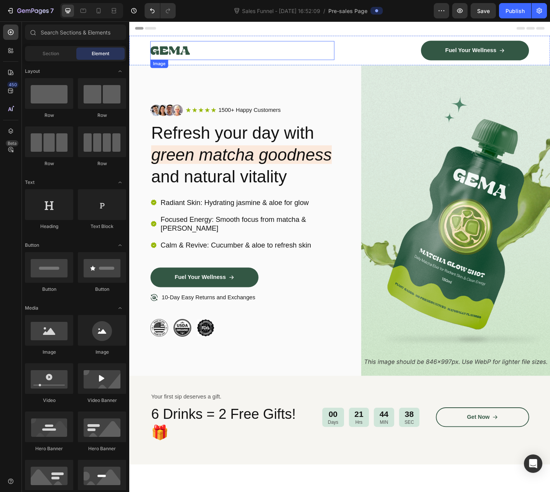
click at [289, 52] on div at bounding box center [252, 53] width 201 height 21
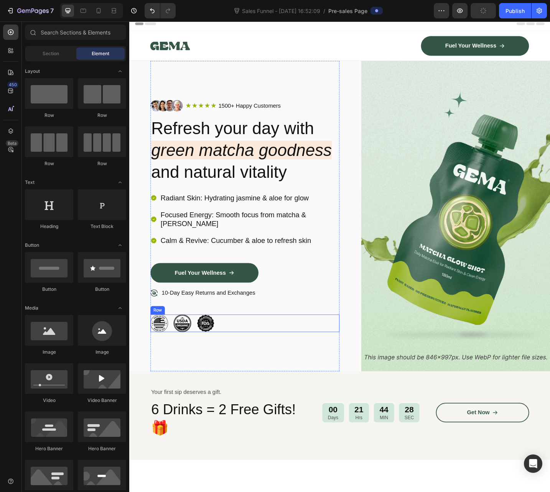
scroll to position [10, 0]
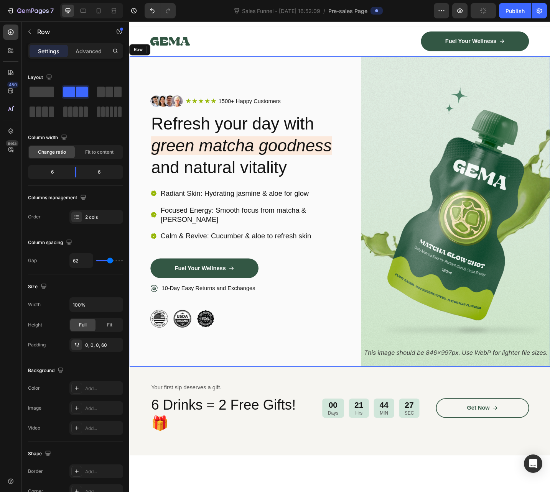
click at [369, 387] on div "Image Icon Icon Icon Icon Icon Icon List 1500+ Happy Customers Text Block Row R…" at bounding box center [359, 230] width 460 height 340
click at [357, 393] on div at bounding box center [359, 399] width 12 height 12
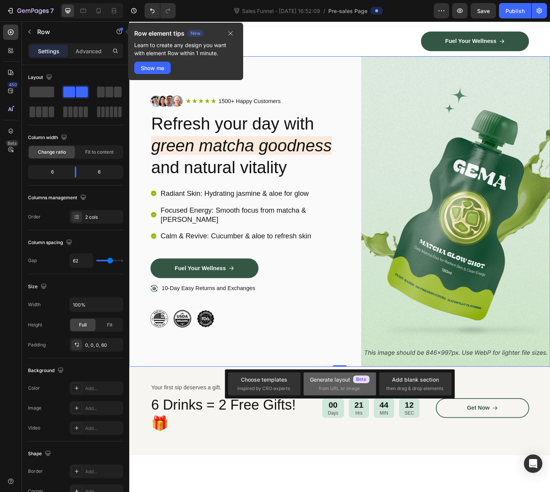
click at [345, 388] on span "from URL or image" at bounding box center [339, 388] width 41 height 7
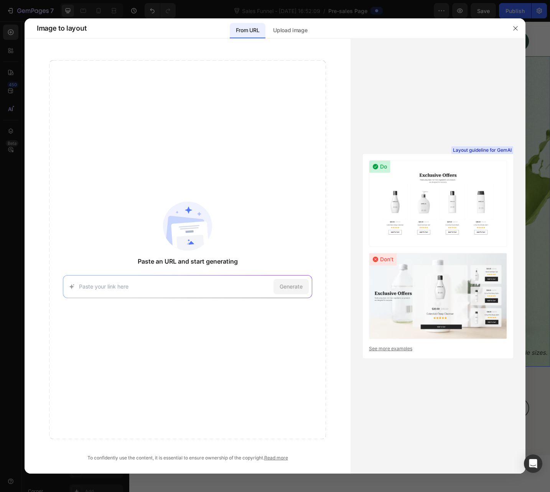
click at [120, 283] on div "Generate" at bounding box center [187, 286] width 249 height 23
click at [120, 283] on input at bounding box center [174, 287] width 191 height 8
type input "[URL][DOMAIN_NAME]"
click at [288, 283] on span "Generate" at bounding box center [291, 287] width 23 height 8
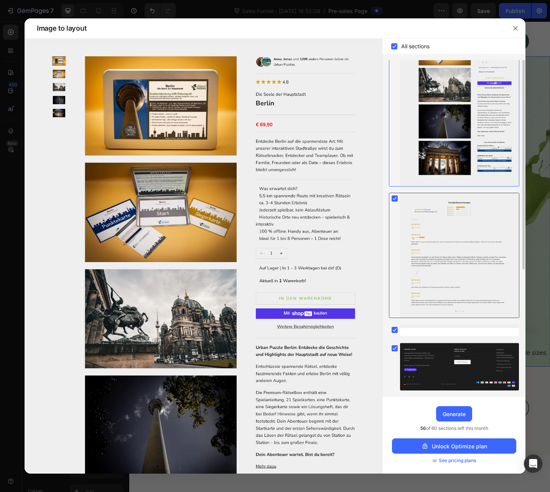
scroll to position [0, 0]
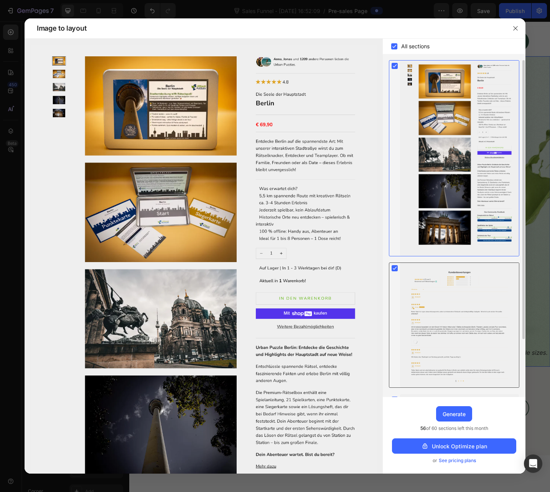
click at [428, 305] on div at bounding box center [459, 325] width 119 height 124
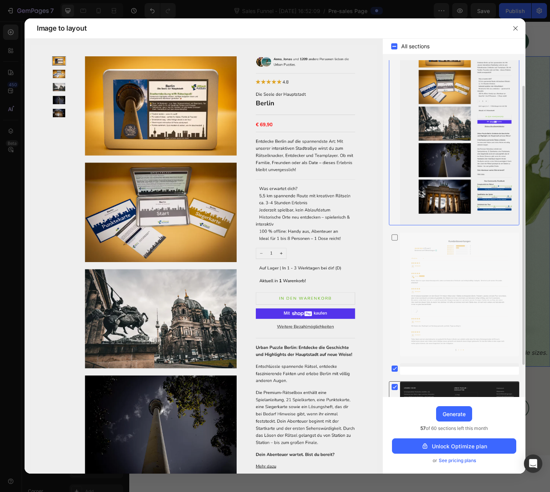
scroll to position [70, 0]
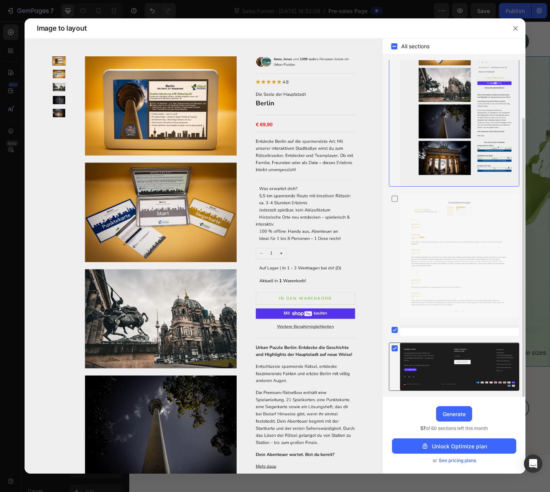
click at [441, 366] on div at bounding box center [459, 367] width 119 height 48
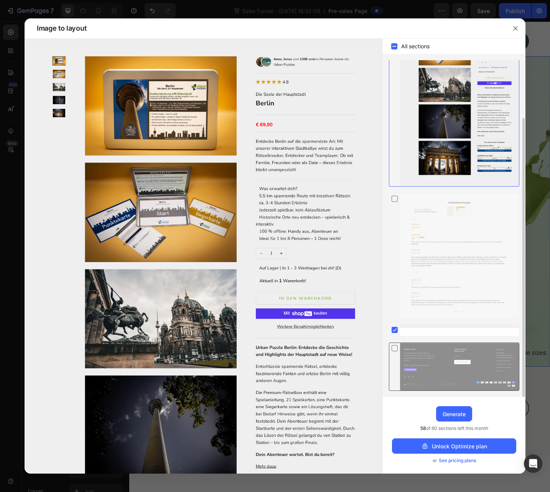
drag, startPoint x: 454, startPoint y: 364, endPoint x: 457, endPoint y: 377, distance: 13.0
click at [454, 364] on div at bounding box center [459, 367] width 119 height 48
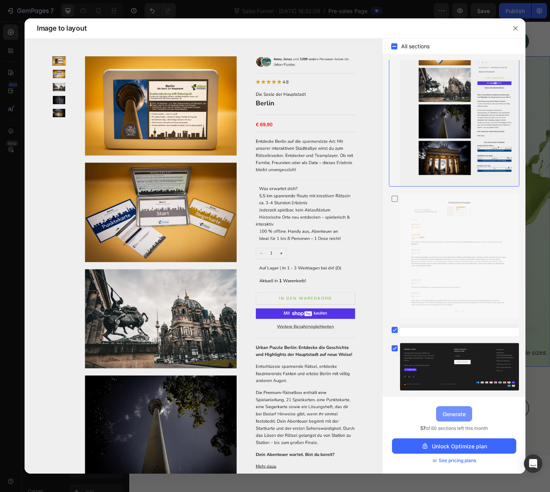
click at [453, 416] on div "Generate" at bounding box center [453, 414] width 23 height 8
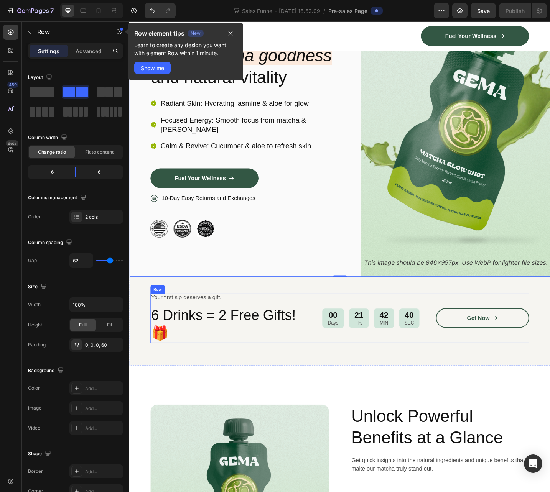
scroll to position [0, 0]
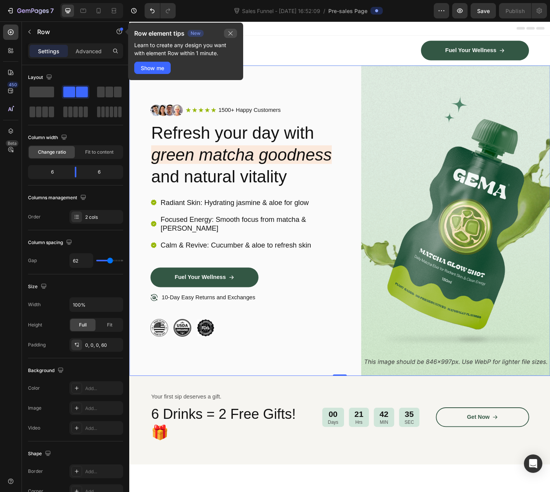
click at [235, 29] on button "button" at bounding box center [230, 33] width 13 height 9
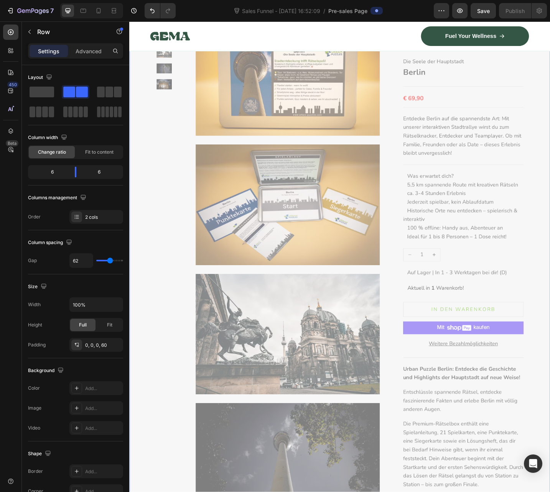
scroll to position [3493, 0]
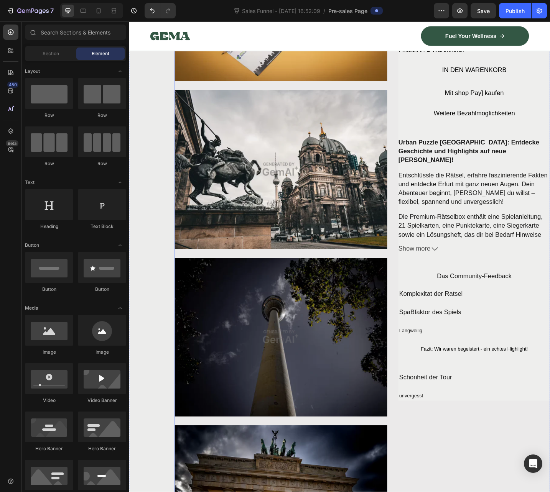
scroll to position [3933, 0]
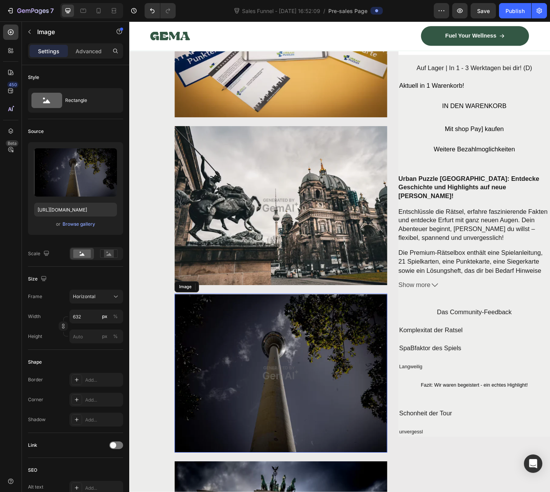
click at [223, 340] on img at bounding box center [295, 406] width 232 height 174
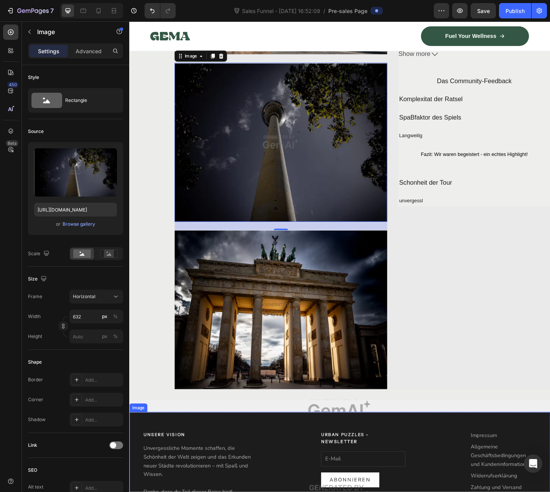
scroll to position [4337, 0]
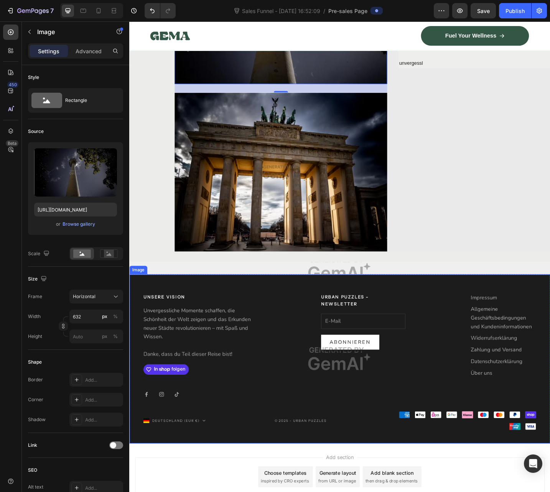
drag, startPoint x: 331, startPoint y: 433, endPoint x: 337, endPoint y: 431, distance: 6.6
click at [331, 433] on img at bounding box center [359, 390] width 460 height 185
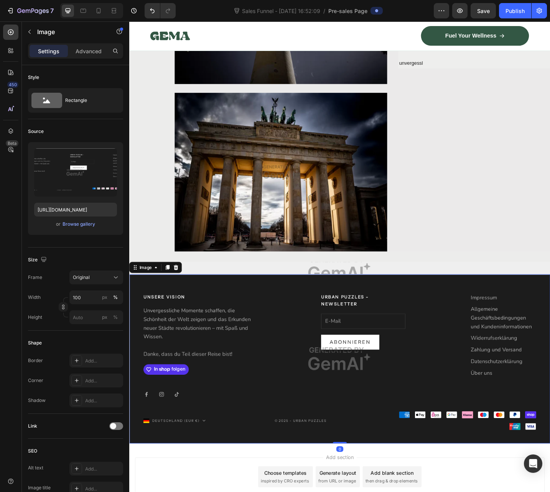
click at [179, 288] on icon at bounding box center [180, 290] width 5 height 5
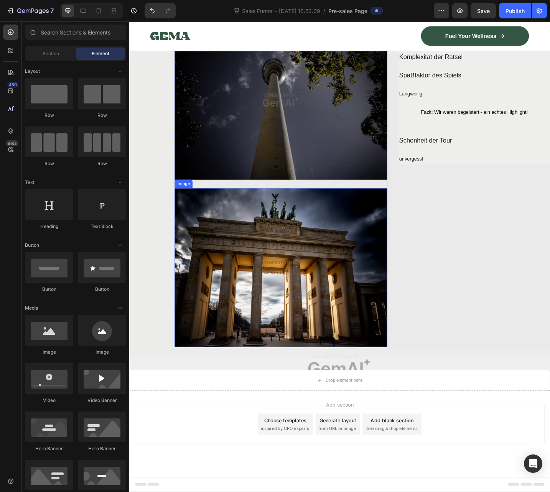
scroll to position [4220, 0]
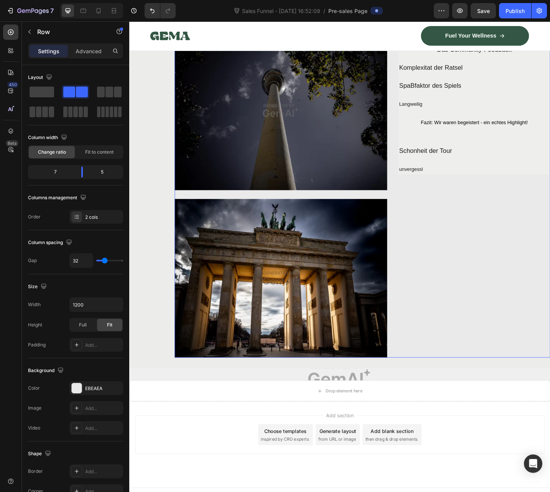
drag, startPoint x: 504, startPoint y: 278, endPoint x: 487, endPoint y: 304, distance: 31.2
click at [152, 9] on icon "Undo/Redo" at bounding box center [152, 11] width 8 height 8
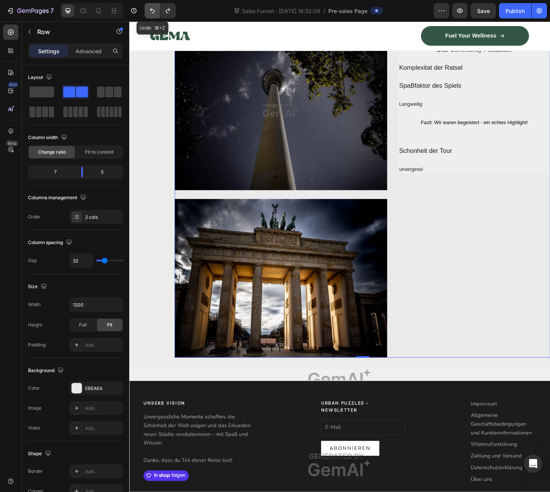
click at [151, 9] on icon "Undo/Redo" at bounding box center [152, 11] width 8 height 8
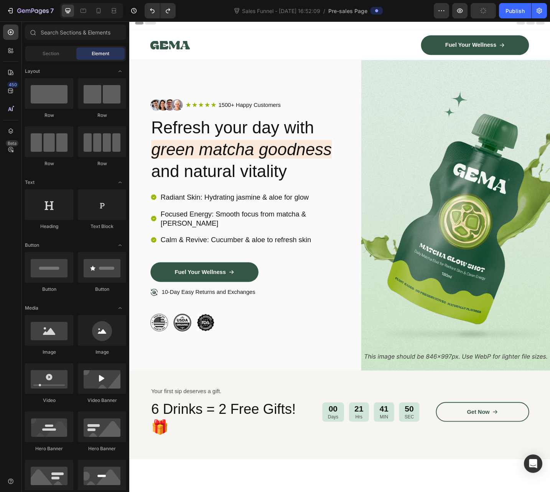
scroll to position [0, 0]
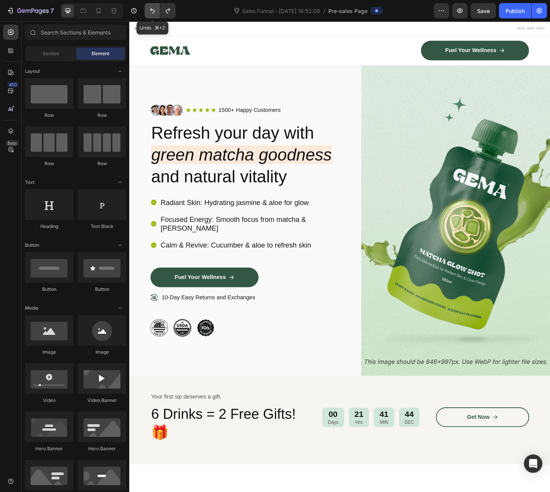
click at [152, 8] on icon "Undo/Redo" at bounding box center [152, 11] width 8 height 8
click at [23, 12] on icon "button" at bounding box center [23, 10] width 3 height 3
click at [544, 15] on button "button" at bounding box center [538, 10] width 15 height 15
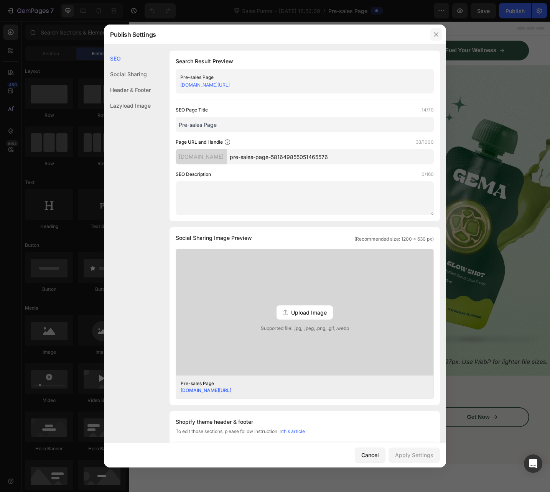
click at [439, 36] on button "button" at bounding box center [436, 34] width 12 height 12
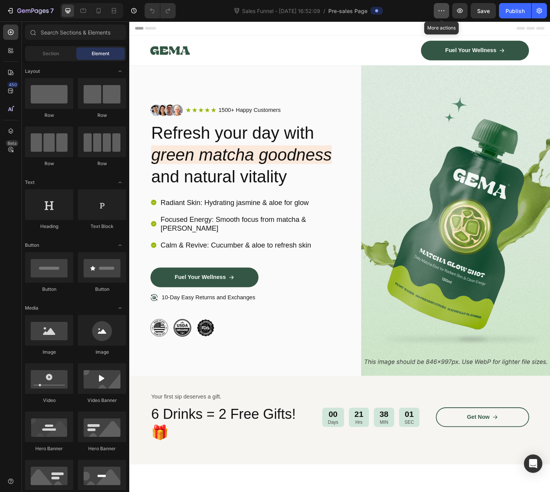
click at [447, 12] on button "button" at bounding box center [441, 10] width 15 height 15
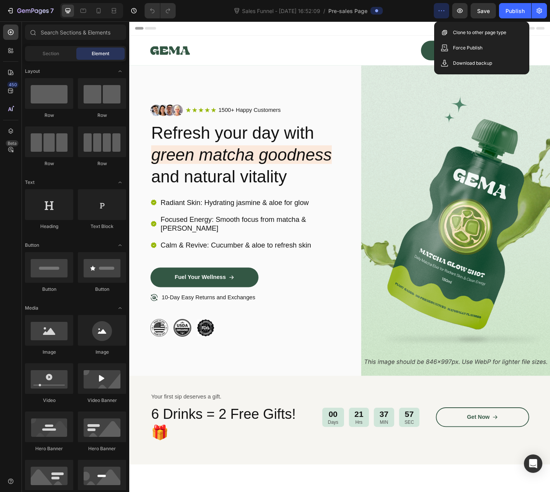
click at [446, 10] on button "button" at bounding box center [441, 10] width 15 height 15
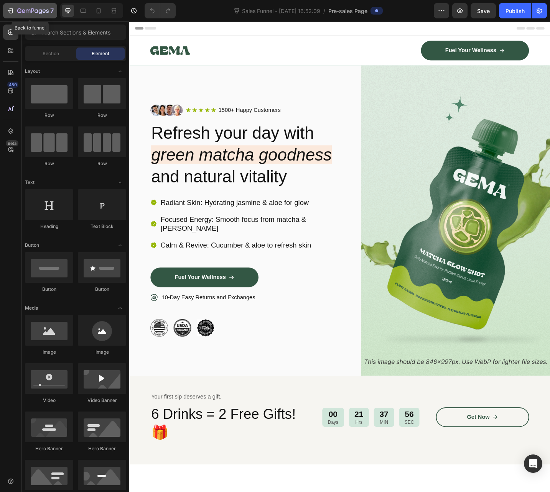
click at [13, 14] on icon "button" at bounding box center [11, 11] width 8 height 8
click at [435, 8] on button "button" at bounding box center [441, 10] width 15 height 15
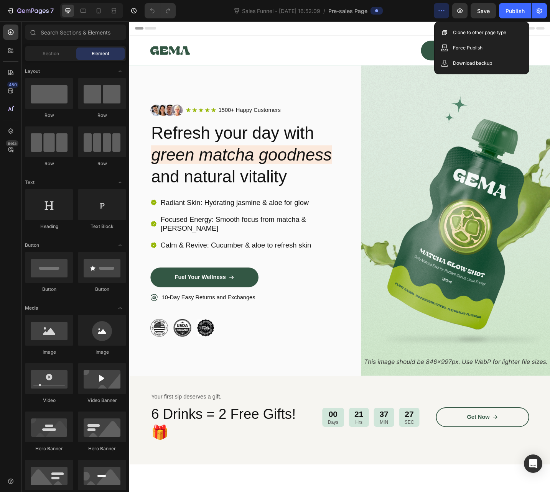
click at [436, 9] on button "button" at bounding box center [441, 10] width 15 height 15
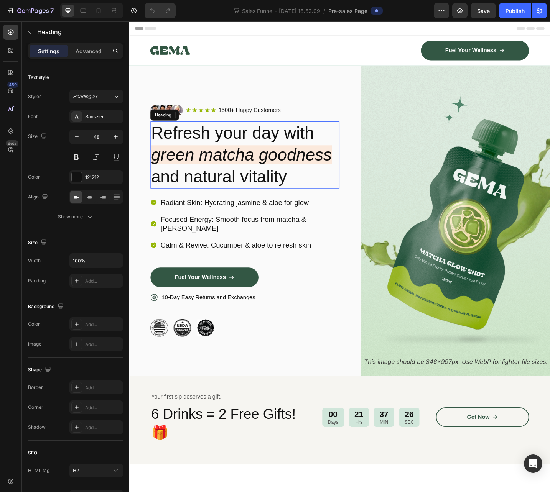
click at [174, 151] on h2 "Refresh your day with green matcha goodness and natural vitality" at bounding box center [255, 167] width 207 height 73
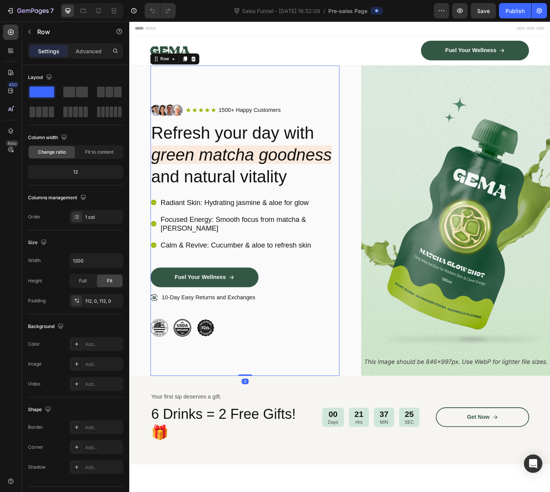
click at [299, 87] on div "Image Icon Icon Icon Icon Icon Icon List 1500+ Happy Customers Text Block Row R…" at bounding box center [255, 240] width 207 height 340
drag, startPoint x: 266, startPoint y: 47, endPoint x: 240, endPoint y: 42, distance: 26.5
click at [266, 47] on div at bounding box center [252, 53] width 201 height 21
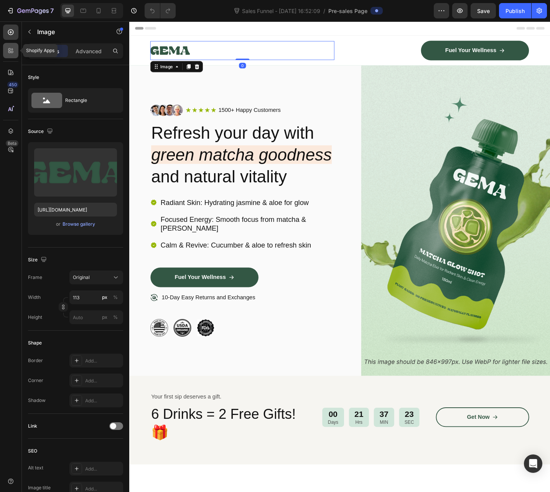
click at [12, 54] on icon at bounding box center [11, 51] width 8 height 8
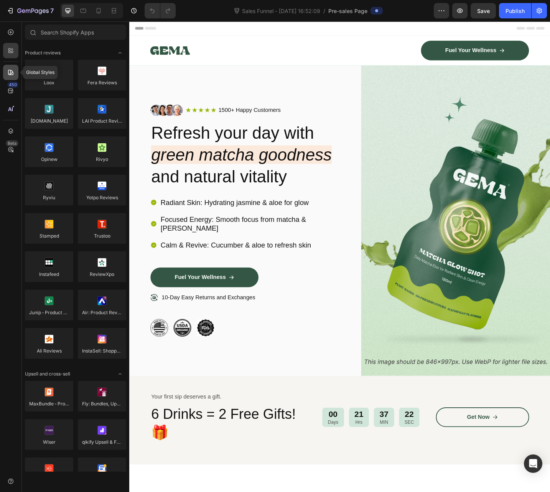
click at [13, 74] on icon at bounding box center [10, 72] width 5 height 5
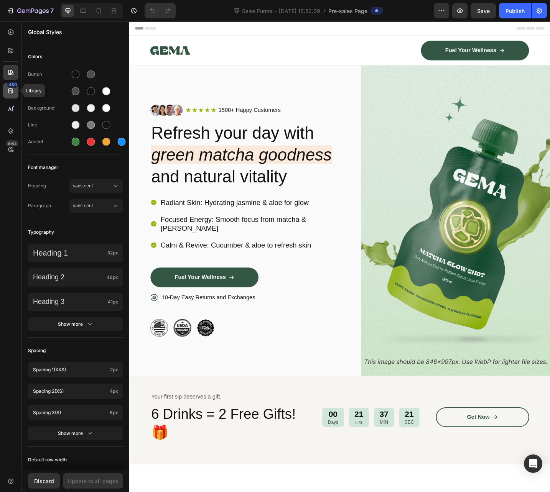
click at [11, 83] on div "450" at bounding box center [12, 85] width 11 height 6
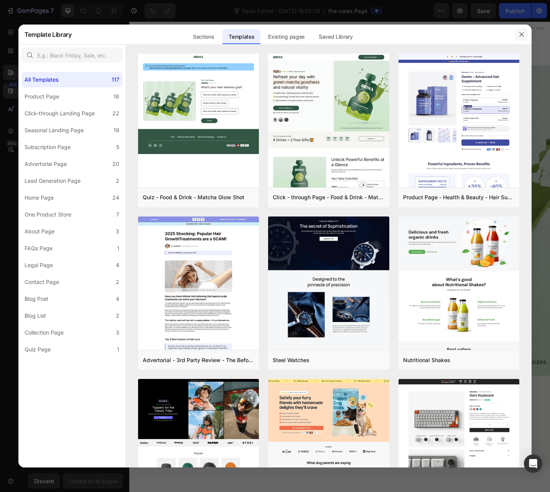
click at [524, 33] on icon "button" at bounding box center [521, 34] width 6 height 6
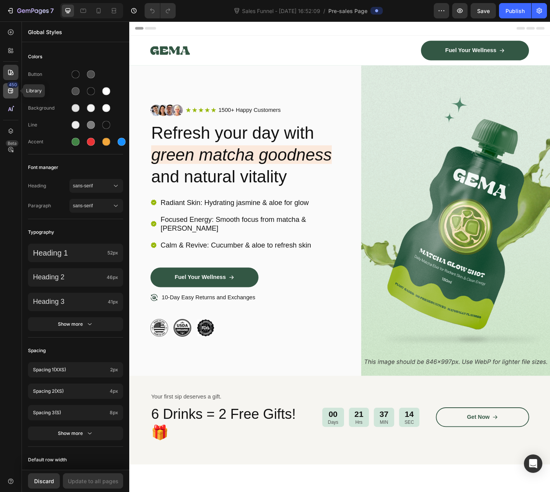
click at [7, 91] on div "450" at bounding box center [10, 90] width 15 height 15
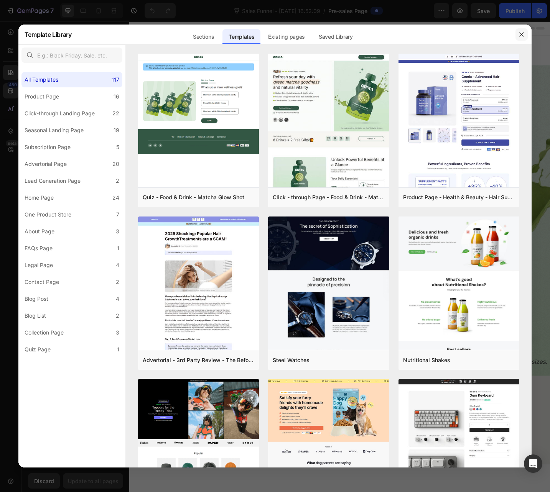
click at [519, 38] on icon "button" at bounding box center [521, 34] width 6 height 6
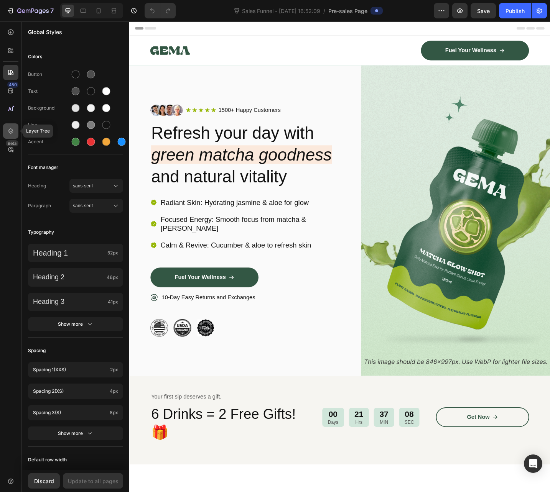
click at [8, 133] on icon at bounding box center [11, 131] width 8 height 8
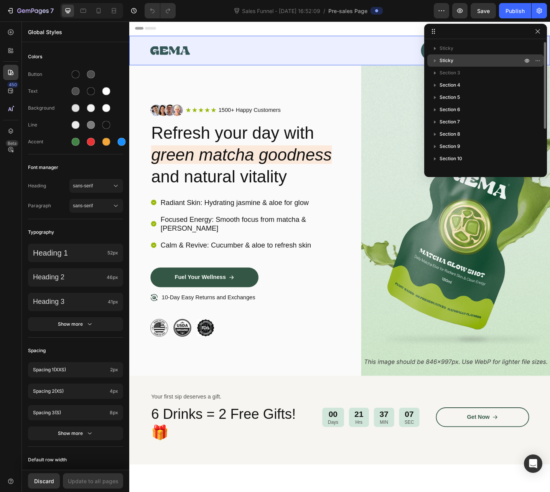
click at [477, 66] on div "Sticky" at bounding box center [485, 60] width 110 height 12
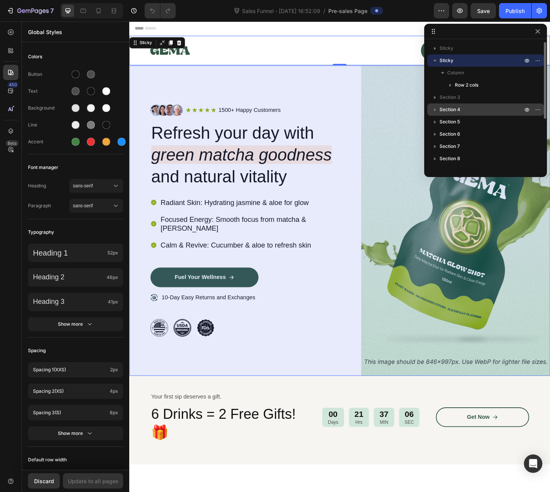
click at [475, 106] on p "Section 4" at bounding box center [481, 110] width 84 height 8
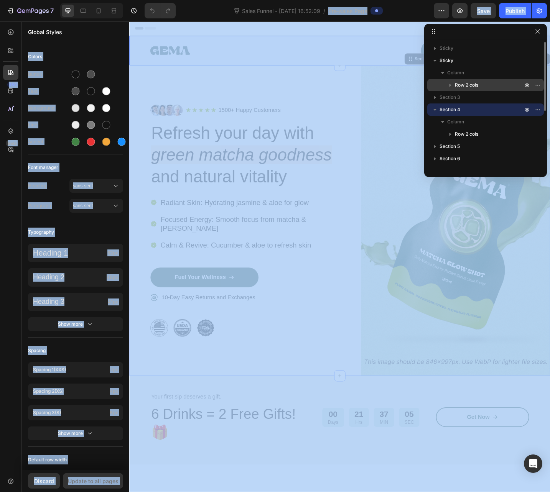
click at [482, 79] on div "Row 2 cols" at bounding box center [485, 85] width 110 height 12
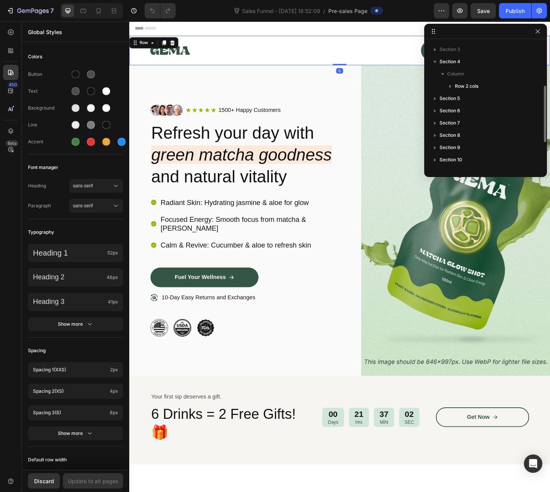
scroll to position [156, 0]
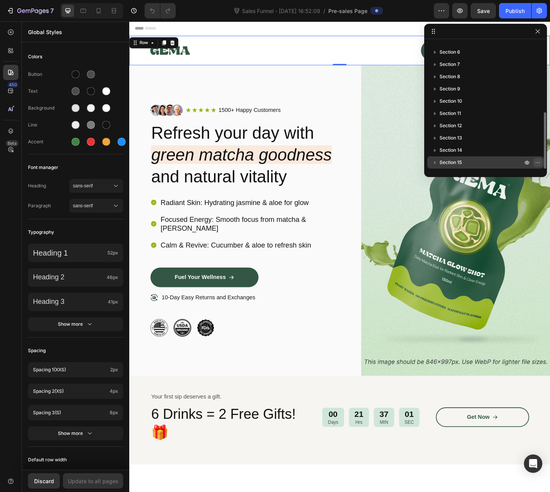
click at [536, 163] on icon "button" at bounding box center [535, 162] width 1 height 1
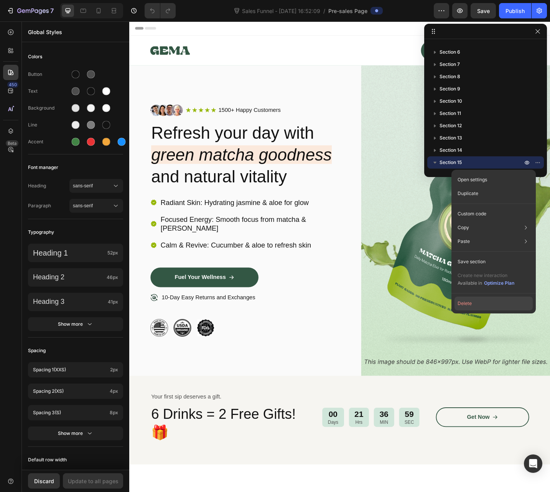
click at [479, 304] on button "Delete" at bounding box center [493, 304] width 78 height 14
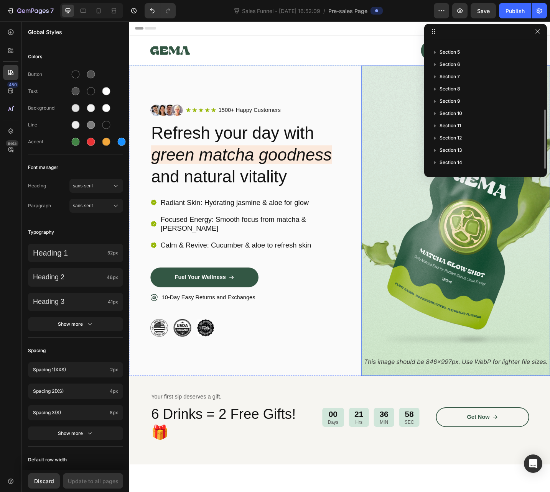
scroll to position [143, 0]
click at [538, 162] on icon "button" at bounding box center [538, 163] width 6 height 6
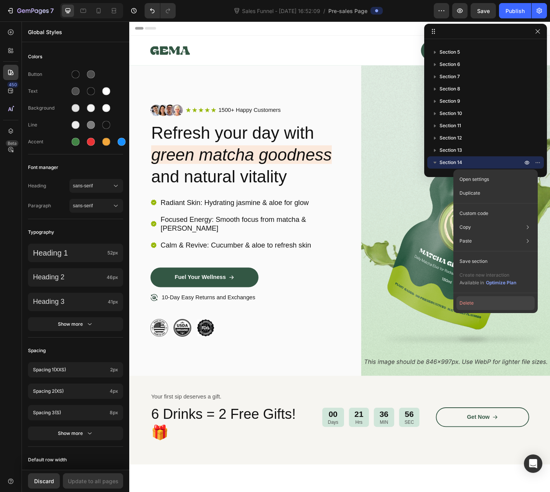
click at [507, 302] on button "Delete" at bounding box center [495, 303] width 78 height 14
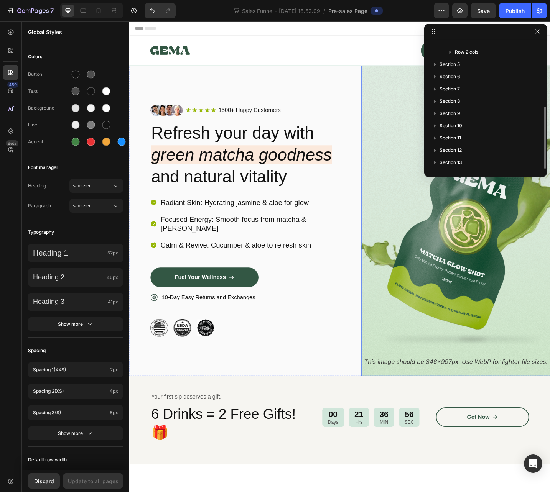
scroll to position [131, 0]
click at [541, 164] on button "button" at bounding box center [537, 162] width 9 height 9
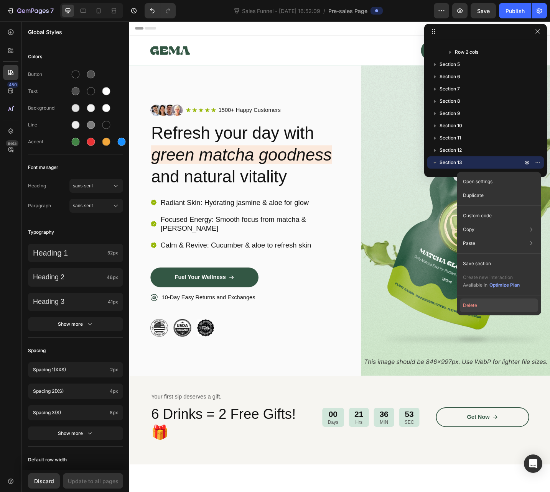
click at [500, 302] on button "Delete" at bounding box center [499, 306] width 78 height 14
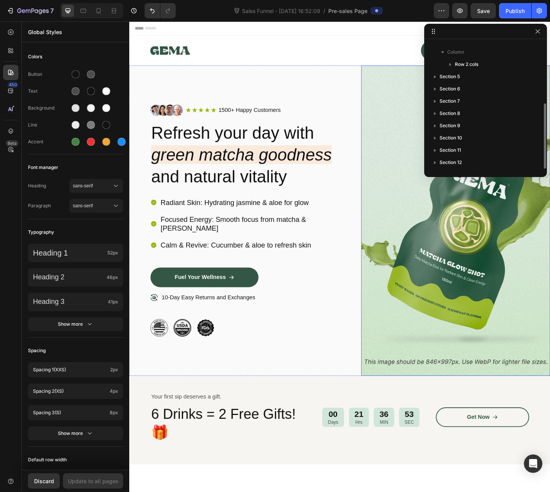
scroll to position [119, 0]
click at [538, 163] on icon "button" at bounding box center [538, 163] width 6 height 6
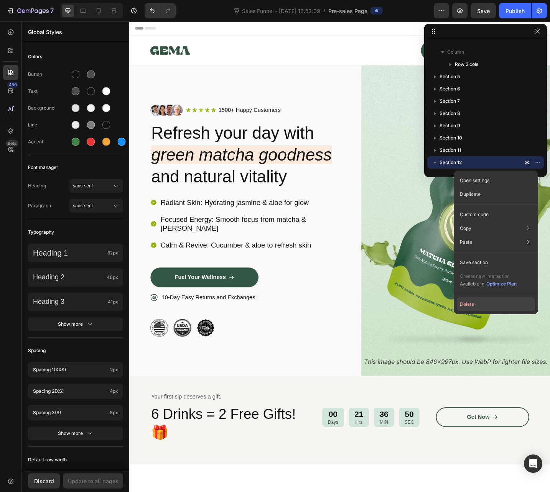
click at [488, 298] on button "Delete" at bounding box center [496, 305] width 78 height 14
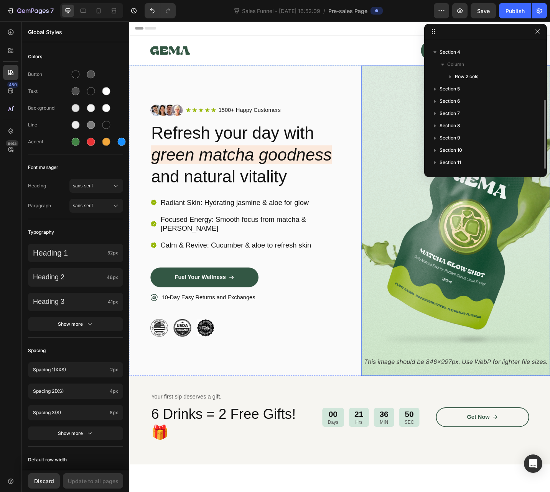
scroll to position [107, 0]
drag, startPoint x: 536, startPoint y: 161, endPoint x: 535, endPoint y: 168, distance: 6.2
click at [536, 161] on icon "button" at bounding box center [538, 163] width 6 height 6
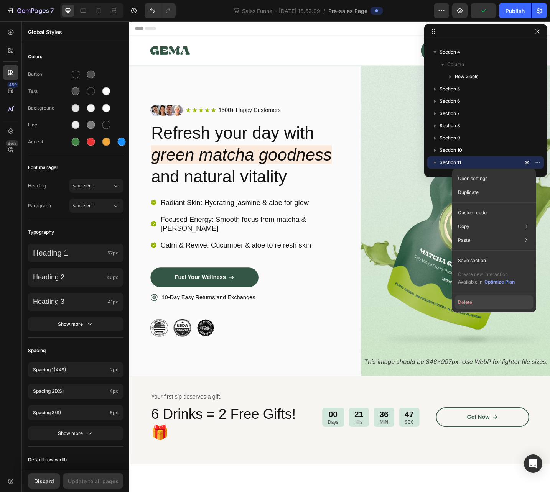
drag, startPoint x: 503, startPoint y: 306, endPoint x: 422, endPoint y: 267, distance: 89.9
click at [503, 306] on button "Delete" at bounding box center [494, 303] width 78 height 14
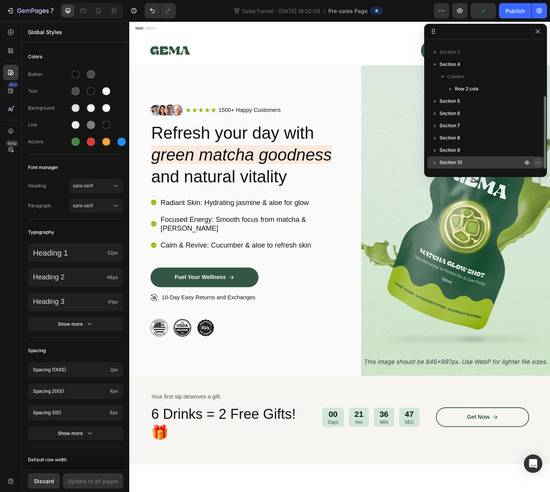
click at [536, 160] on icon "button" at bounding box center [538, 163] width 6 height 6
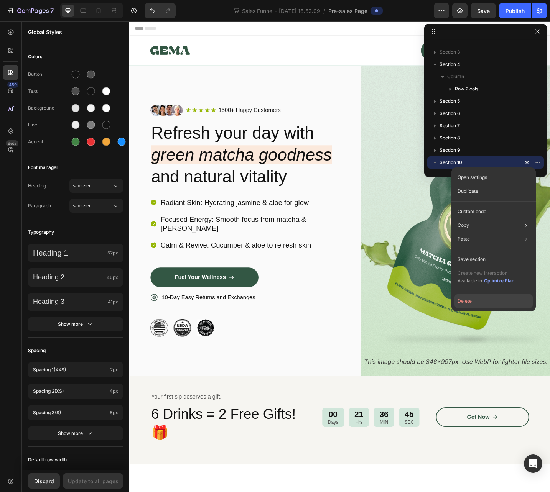
click at [494, 301] on button "Delete" at bounding box center [493, 301] width 78 height 14
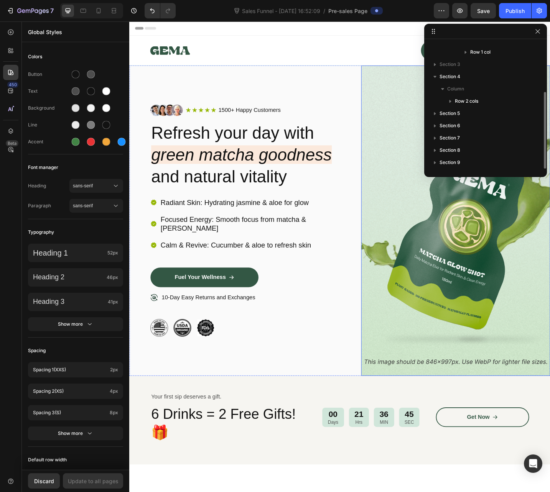
scroll to position [82, 0]
click at [538, 161] on icon "button" at bounding box center [538, 163] width 6 height 6
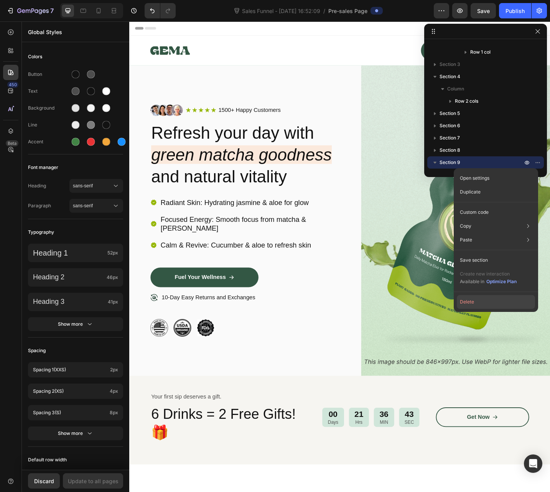
click at [475, 306] on button "Delete" at bounding box center [496, 302] width 78 height 14
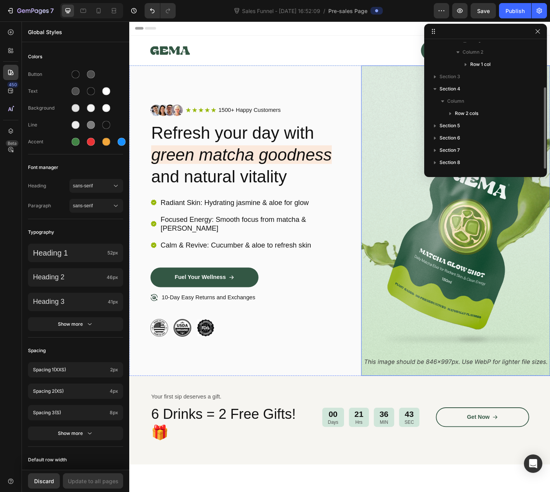
scroll to position [70, 0]
click at [535, 161] on icon "button" at bounding box center [538, 163] width 6 height 6
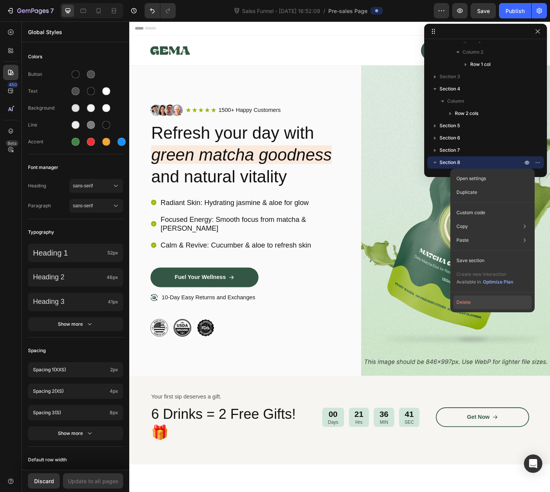
click at [495, 303] on button "Delete" at bounding box center [492, 303] width 78 height 14
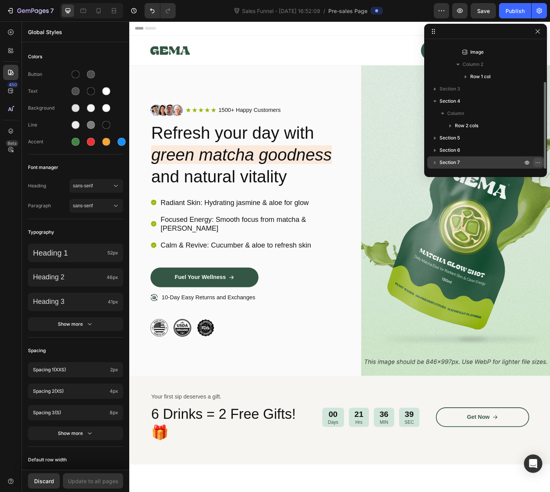
click at [540, 163] on icon "button" at bounding box center [538, 163] width 6 height 6
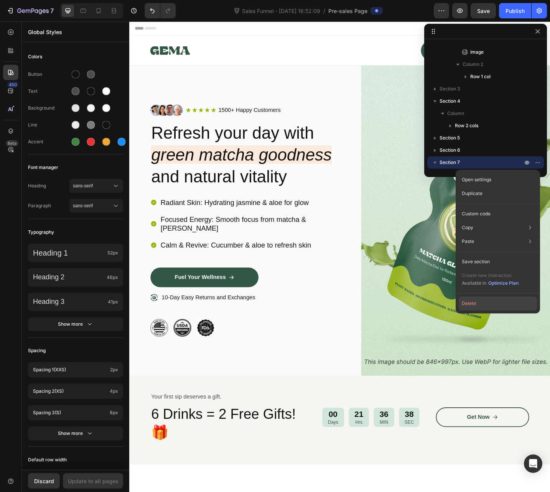
drag, startPoint x: 491, startPoint y: 304, endPoint x: 420, endPoint y: 250, distance: 89.5
click at [491, 304] on button "Delete" at bounding box center [498, 304] width 78 height 14
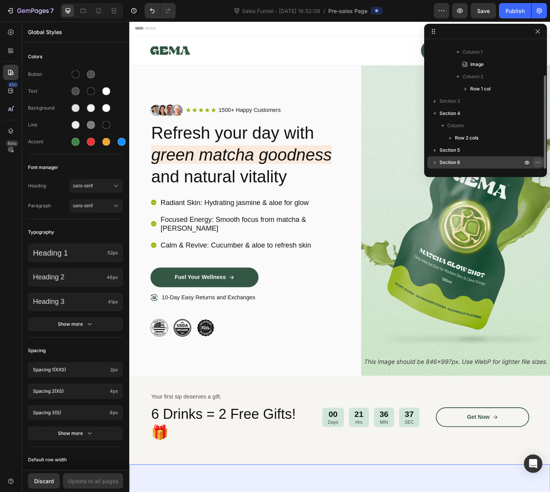
click at [536, 160] on icon "button" at bounding box center [538, 163] width 6 height 6
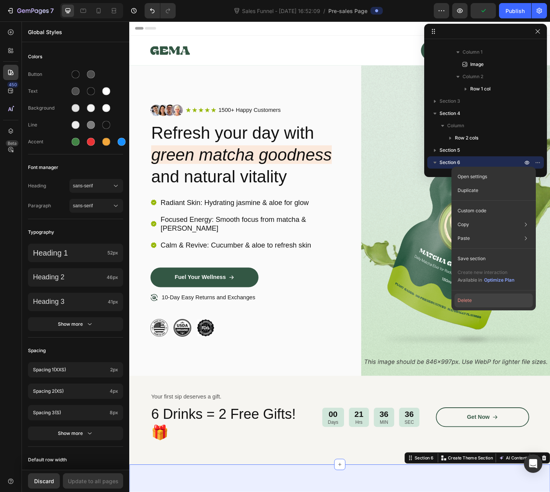
click at [475, 301] on button "Delete" at bounding box center [493, 301] width 78 height 14
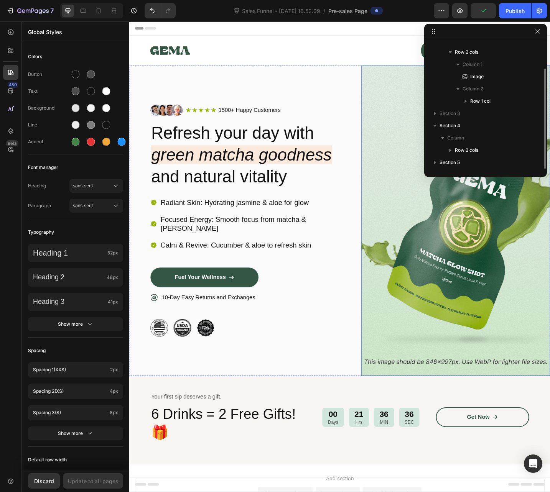
scroll to position [33, 0]
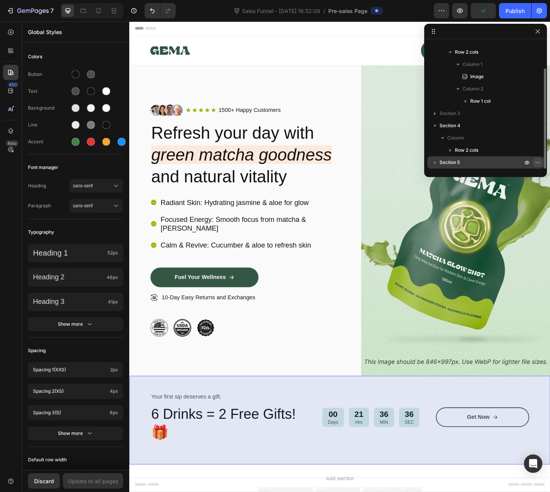
click at [532, 165] on div at bounding box center [532, 162] width 20 height 12
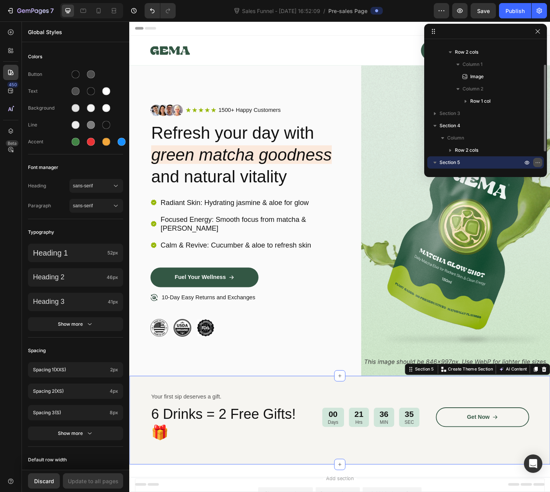
click at [534, 163] on button "button" at bounding box center [537, 162] width 9 height 9
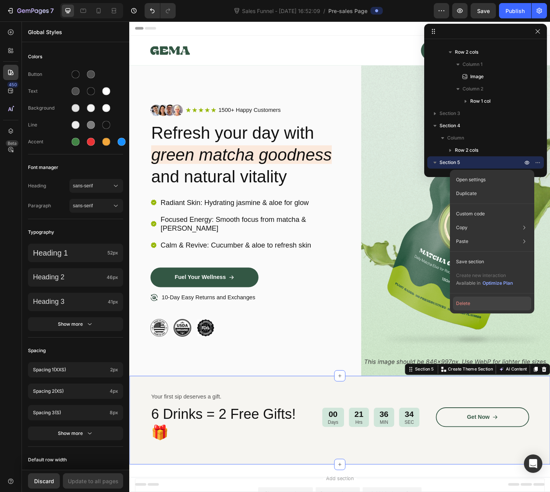
drag, startPoint x: 479, startPoint y: 307, endPoint x: 384, endPoint y: 308, distance: 95.1
click at [479, 307] on button "Delete" at bounding box center [492, 304] width 78 height 14
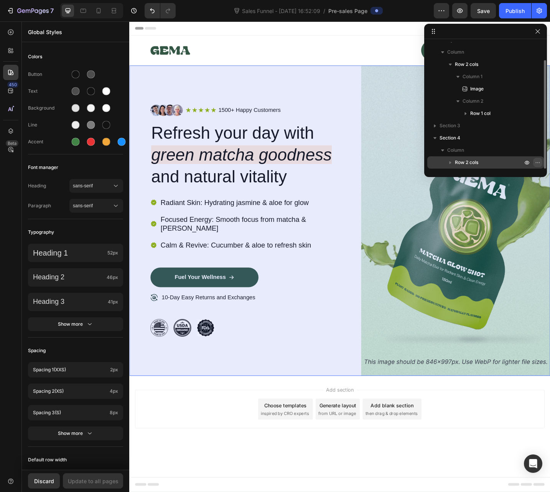
click at [535, 160] on icon "button" at bounding box center [538, 163] width 6 height 6
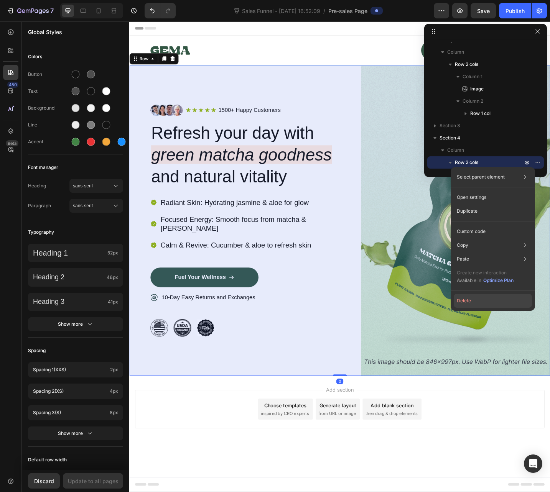
click at [488, 299] on button "Delete" at bounding box center [493, 301] width 78 height 14
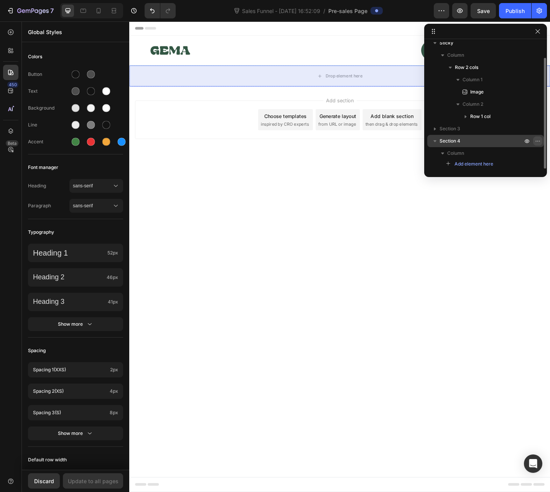
click at [533, 141] on button "button" at bounding box center [537, 141] width 9 height 9
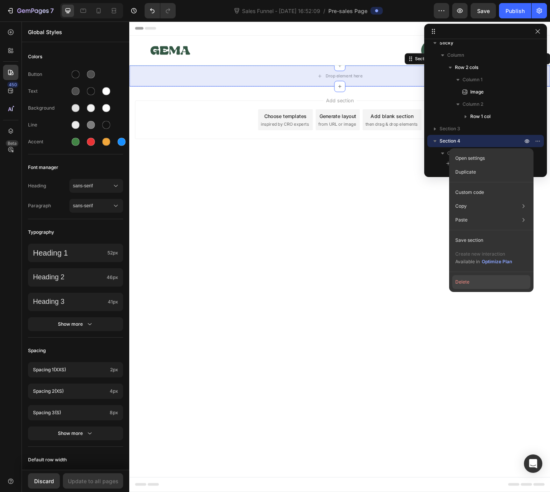
click at [487, 284] on button "Delete" at bounding box center [491, 282] width 78 height 14
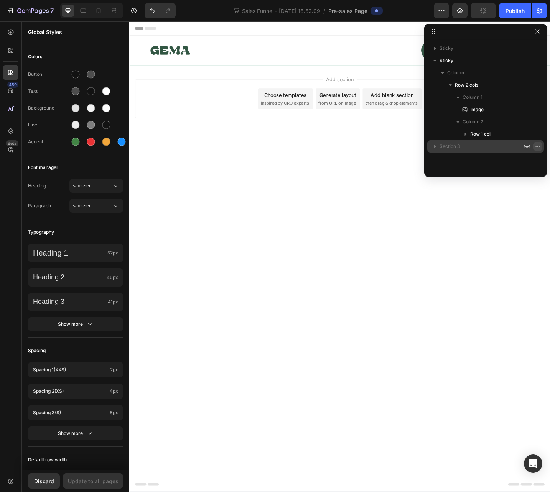
click at [535, 146] on icon "button" at bounding box center [538, 146] width 6 height 6
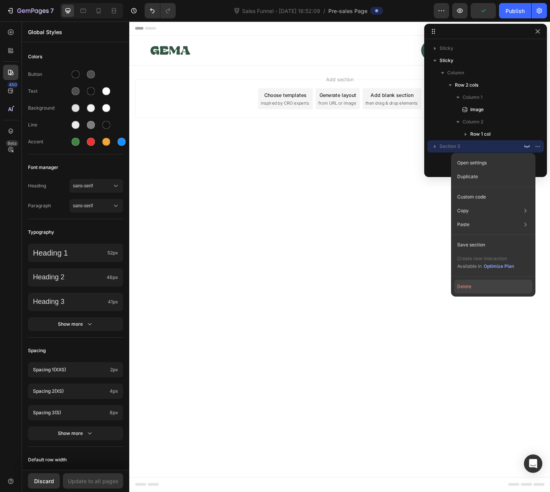
drag, startPoint x: 485, startPoint y: 287, endPoint x: 389, endPoint y: 289, distance: 95.9
click at [485, 287] on button "Delete" at bounding box center [493, 287] width 78 height 14
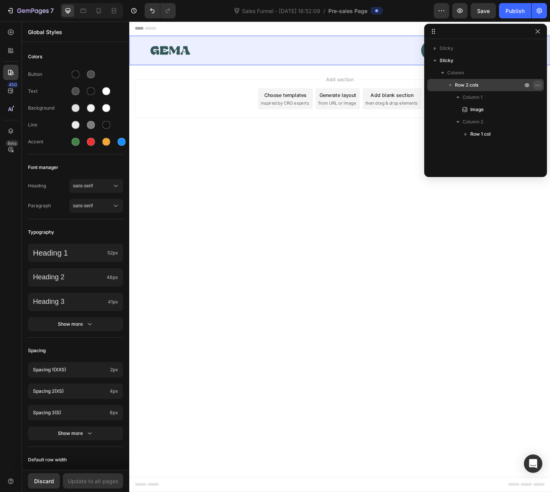
click at [539, 83] on icon "button" at bounding box center [538, 85] width 6 height 6
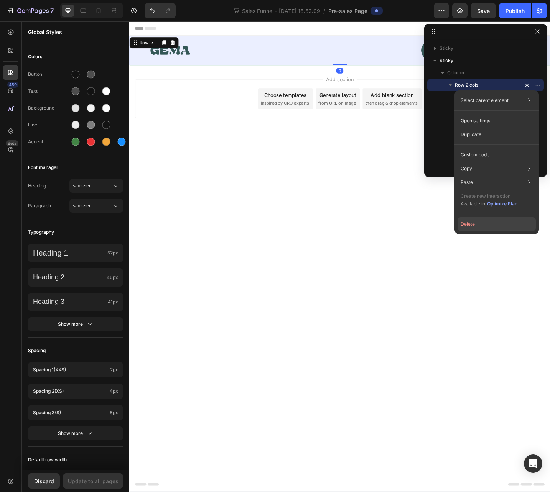
click at [476, 229] on button "Delete" at bounding box center [496, 224] width 78 height 14
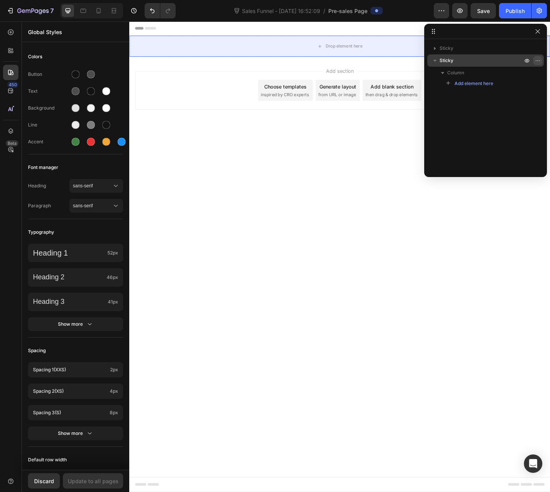
click at [536, 59] on icon "button" at bounding box center [538, 61] width 6 height 6
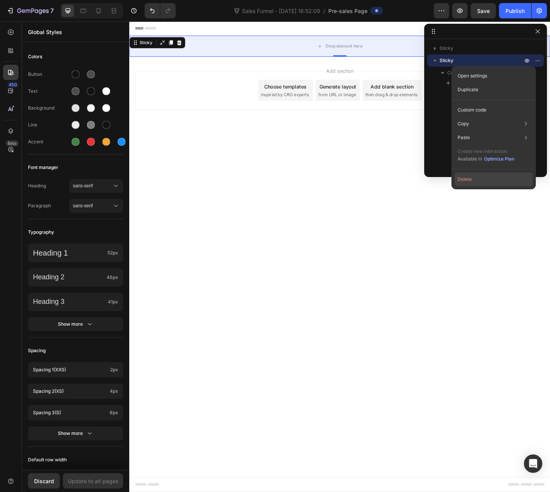
click at [498, 182] on button "Delete" at bounding box center [493, 180] width 78 height 14
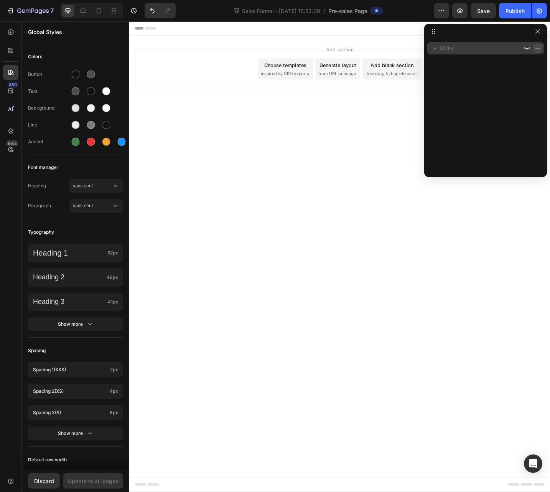
click at [537, 49] on icon "button" at bounding box center [537, 48] width 1 height 1
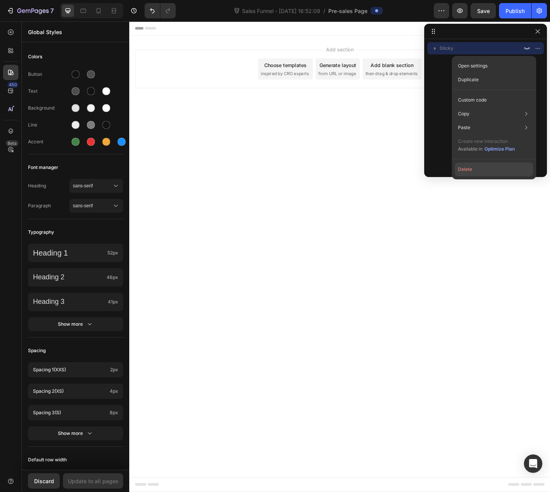
click at [486, 166] on button "Delete" at bounding box center [494, 170] width 78 height 14
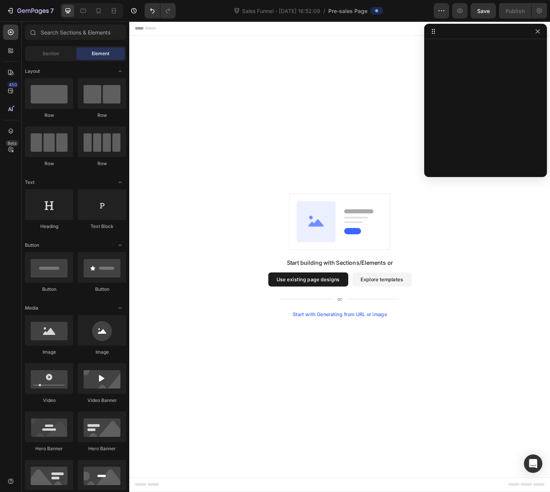
click at [469, 244] on div "Start building with Sections/Elements or Use existing page designs Explore temp…" at bounding box center [359, 278] width 405 height 136
drag, startPoint x: 535, startPoint y: 32, endPoint x: 443, endPoint y: 13, distance: 94.1
click at [535, 32] on icon "button" at bounding box center [538, 31] width 6 height 6
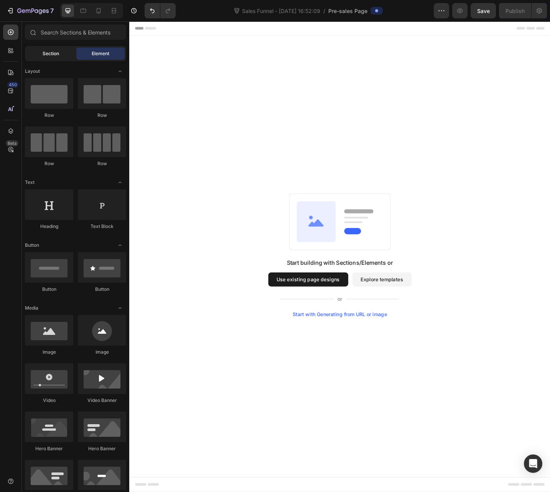
click at [51, 58] on div "Section" at bounding box center [50, 54] width 48 height 12
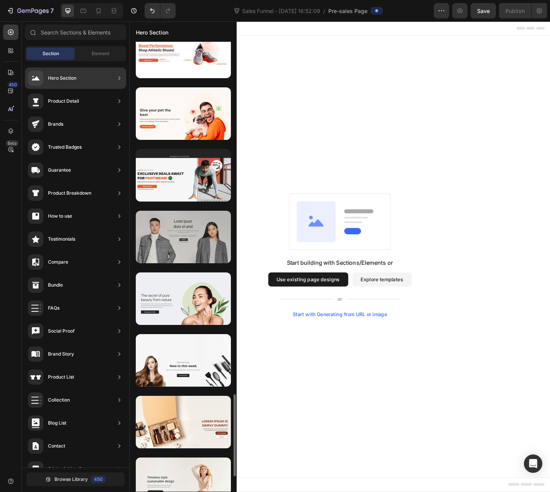
scroll to position [1972, 0]
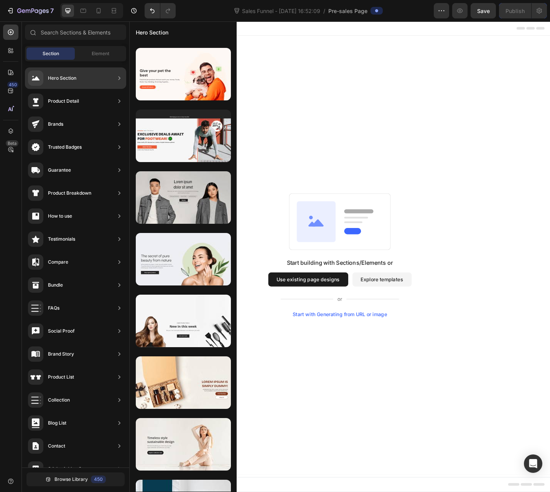
click at [115, 77] on icon at bounding box center [119, 78] width 8 height 8
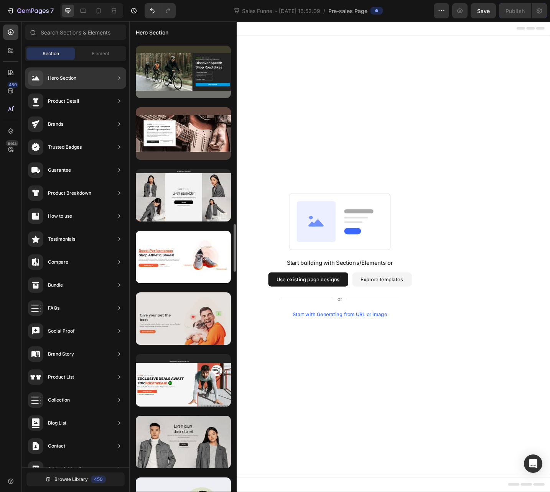
scroll to position [1633, 0]
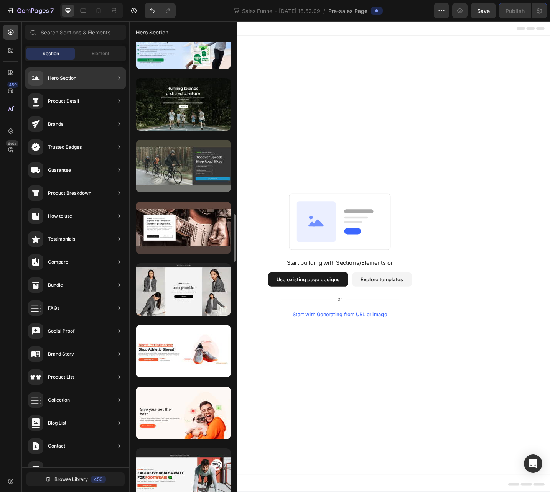
click at [190, 175] on div at bounding box center [183, 166] width 95 height 53
click at [202, 164] on div at bounding box center [183, 166] width 95 height 53
click at [192, 161] on div at bounding box center [183, 166] width 95 height 53
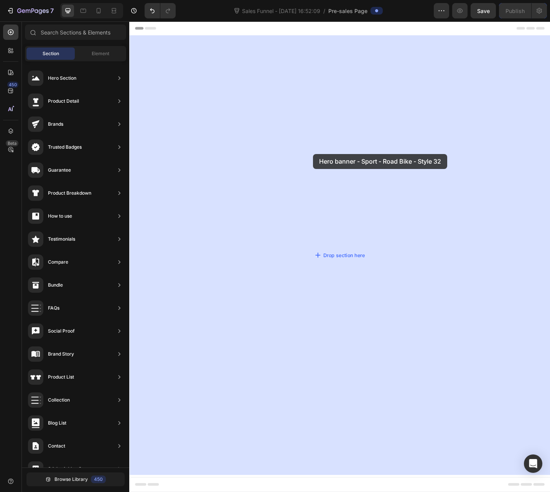
drag, startPoint x: 321, startPoint y: 187, endPoint x: 330, endPoint y: 166, distance: 22.3
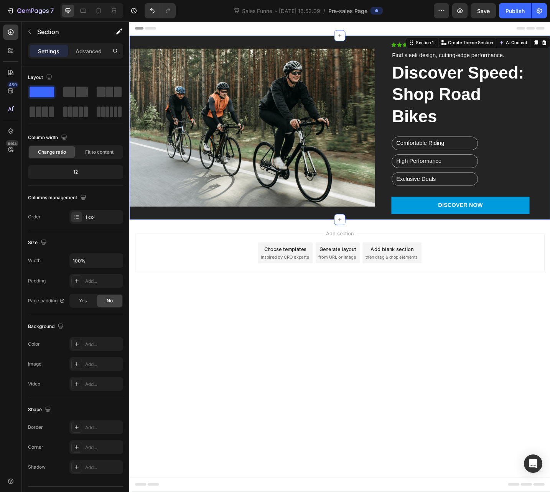
click at [454, 329] on div "Add section Choose templates inspired by CRO experts Generate layout from URL o…" at bounding box center [359, 285] width 460 height 94
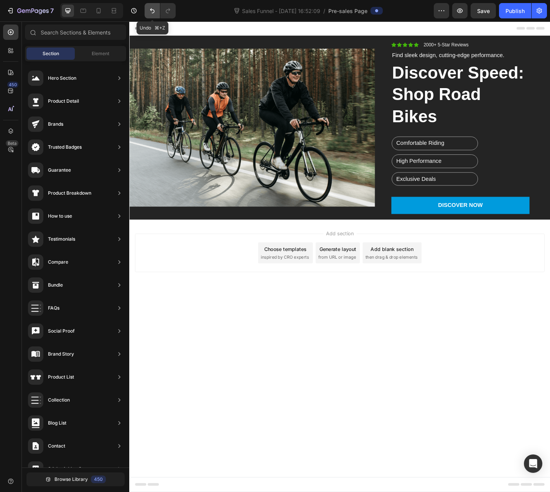
click at [150, 11] on icon "Undo/Redo" at bounding box center [152, 11] width 8 height 8
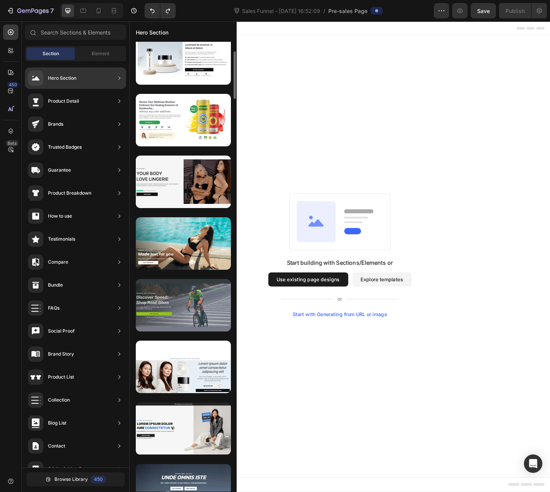
scroll to position [466, 0]
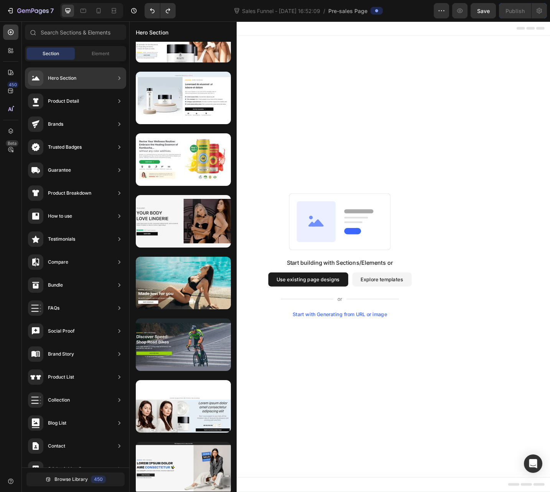
click at [83, 79] on div "Hero Section" at bounding box center [75, 77] width 101 height 21
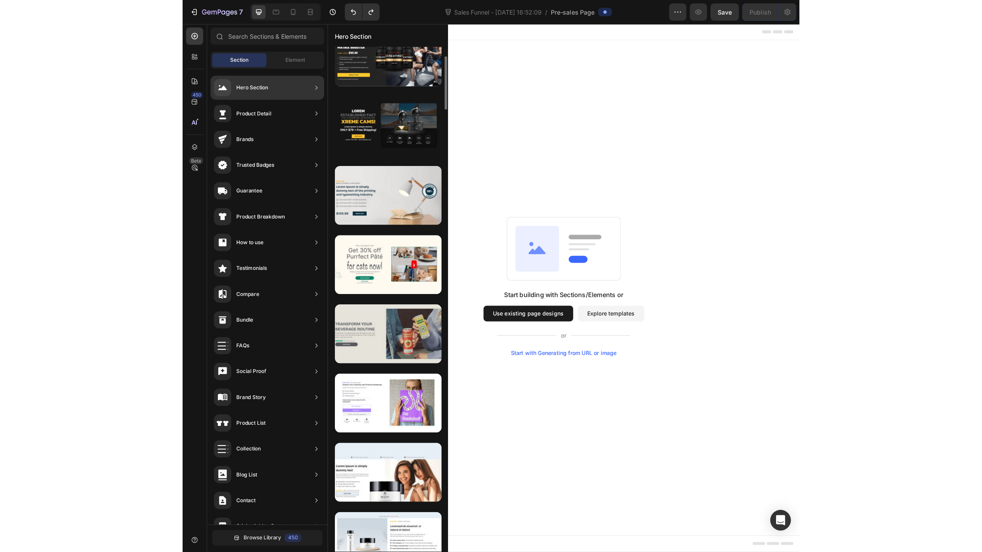
scroll to position [86, 0]
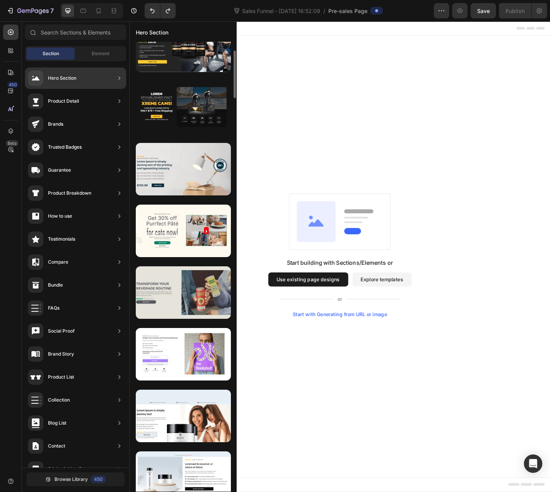
click at [185, 295] on div at bounding box center [183, 292] width 95 height 53
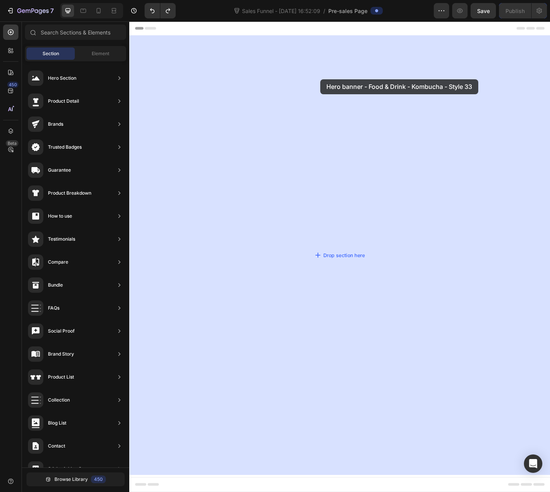
drag, startPoint x: 315, startPoint y: 316, endPoint x: 336, endPoint y: 84, distance: 232.9
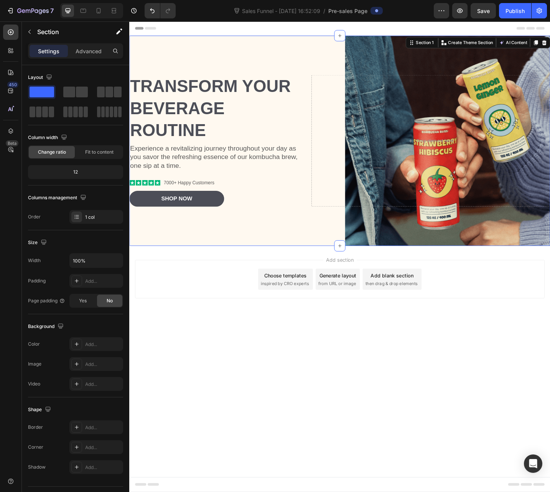
click at [437, 397] on body "Header Transform Your Beverage Routine Heading Experience a revitalizing journe…" at bounding box center [359, 278] width 460 height 515
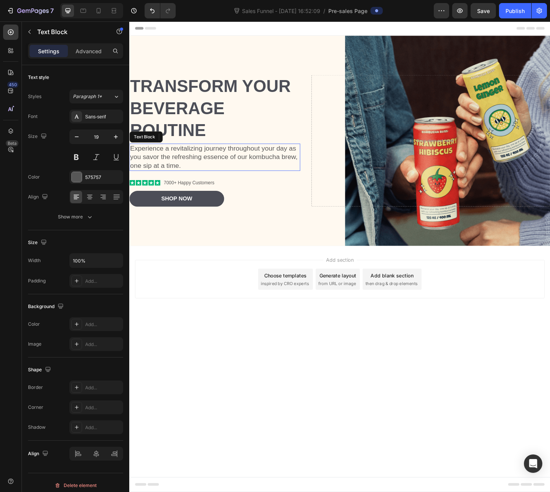
click at [204, 182] on p "Experience a revitalizing journey throughout your day as you savor the refreshi…" at bounding box center [222, 170] width 185 height 28
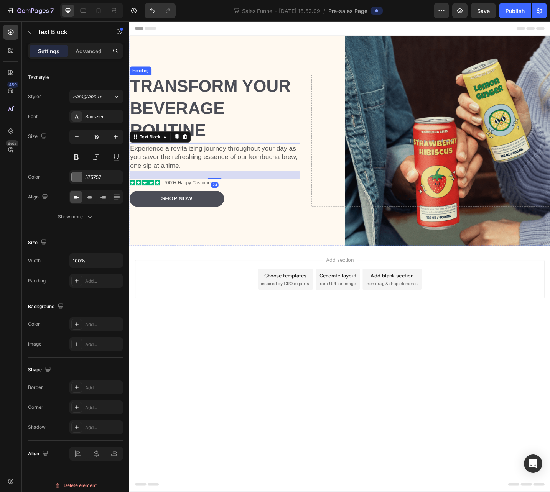
click at [233, 98] on h2 "Transform Your Beverage Routine" at bounding box center [222, 116] width 187 height 73
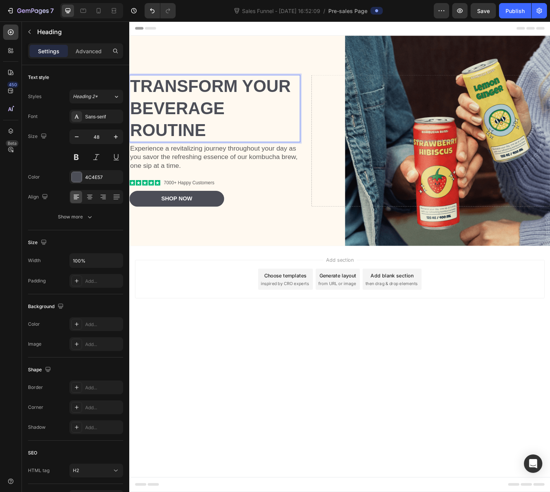
click at [228, 115] on p "Transform Your Beverage Routine" at bounding box center [222, 117] width 185 height 72
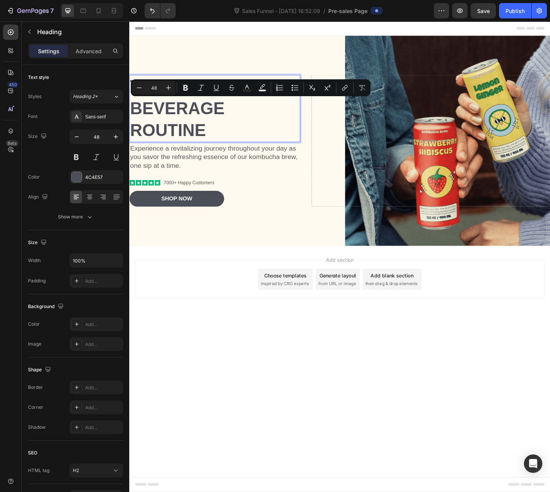
click at [237, 141] on p "Transform Your Beverage Routine" at bounding box center [222, 117] width 185 height 72
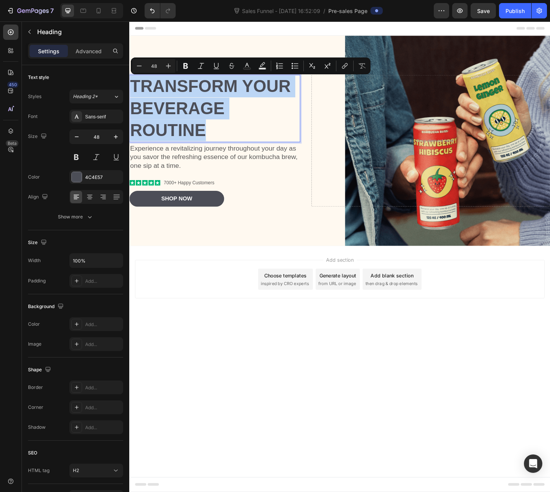
drag, startPoint x: 247, startPoint y: 141, endPoint x: 241, endPoint y: 91, distance: 50.2
click at [129, 74] on html "Header Transform Your Beverage Routine Heading 4 Experience a revitalizing jour…" at bounding box center [359, 278] width 460 height 515
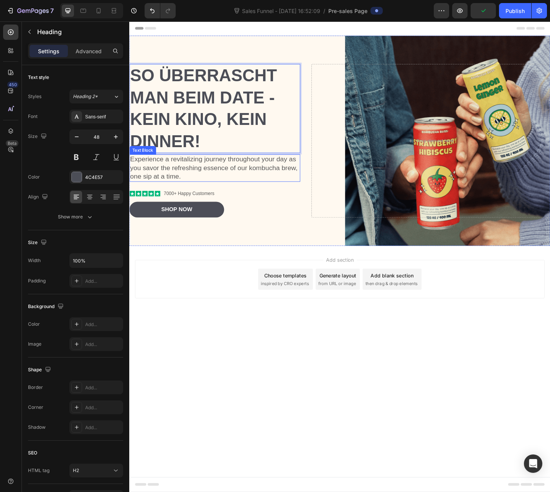
click at [249, 183] on p "Experience a revitalizing journey throughout your day as you savor the refreshi…" at bounding box center [222, 182] width 185 height 28
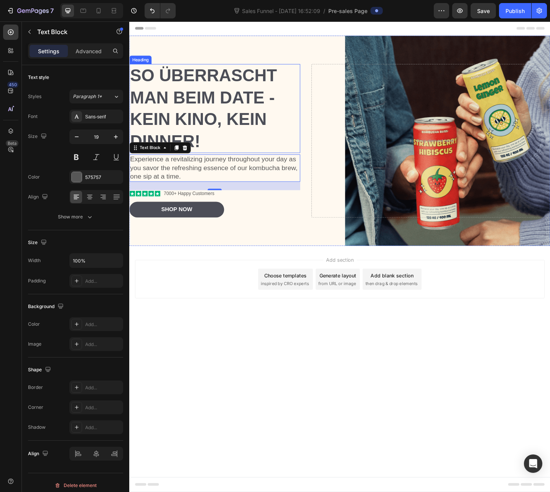
click at [215, 143] on p "So überrascht man beim Date - kein Kino, kein Dinner!" at bounding box center [222, 117] width 185 height 96
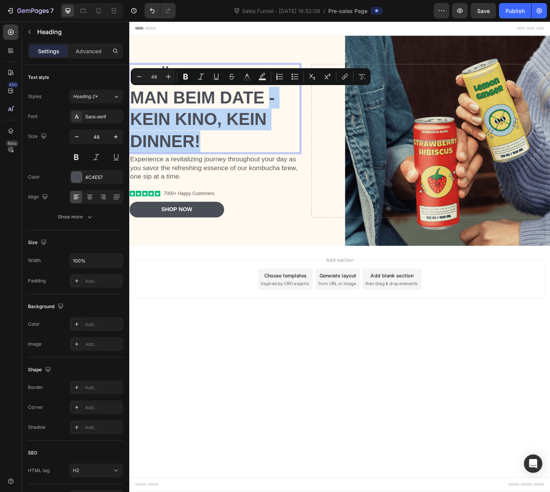
drag, startPoint x: 222, startPoint y: 148, endPoint x: 285, endPoint y: 106, distance: 75.5
click at [285, 106] on p "So überrascht man beim Date - kein Kino, kein Dinner!" at bounding box center [222, 117] width 185 height 96
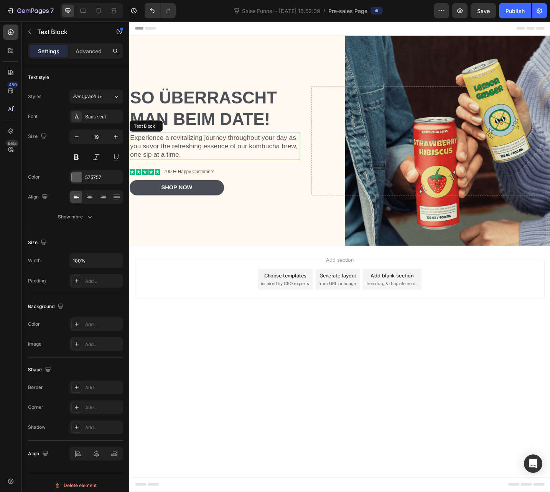
click at [241, 150] on p "Experience a revitalizing journey throughout your day as you savor the refreshi…" at bounding box center [222, 158] width 185 height 28
click at [241, 155] on p "Experience a revitalizing journey throughout your day as you savor the refreshi…" at bounding box center [222, 158] width 185 height 28
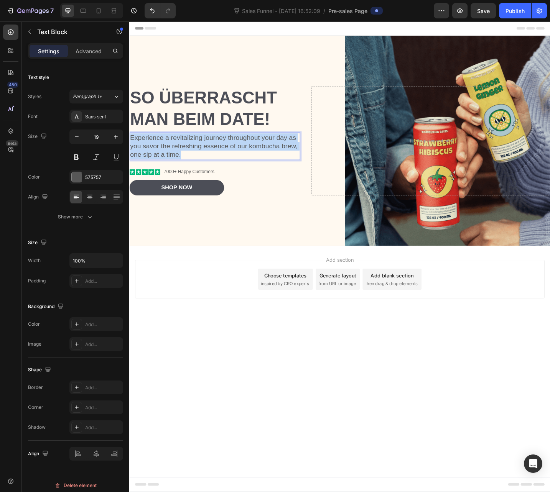
click at [241, 155] on p "Experience a revitalizing journey throughout your day as you savor the refreshi…" at bounding box center [222, 158] width 185 height 28
